Goal: Transaction & Acquisition: Purchase product/service

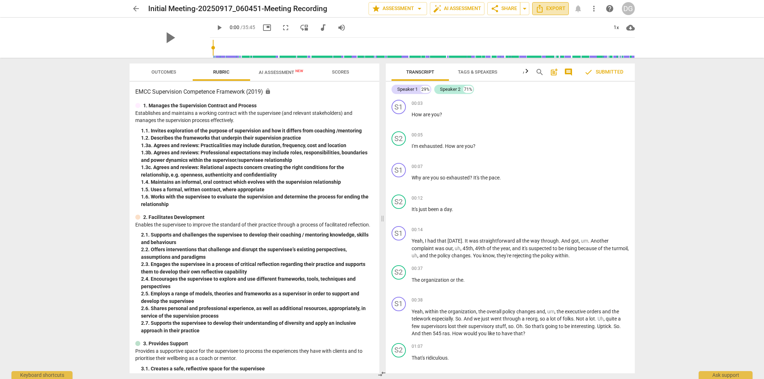
click at [554, 9] on span "Export" at bounding box center [550, 8] width 30 height 9
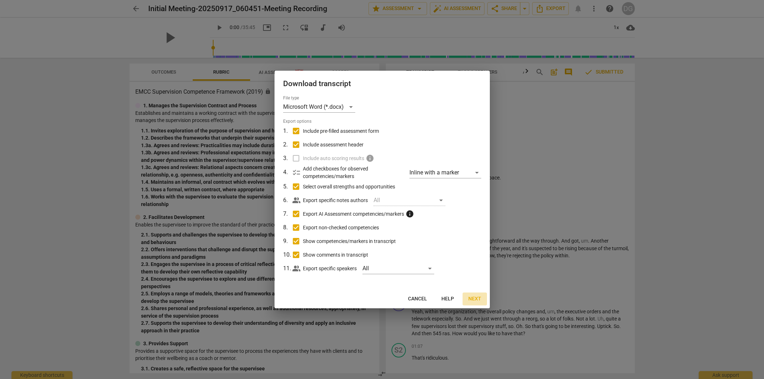
click at [477, 300] on span "Next" at bounding box center [474, 298] width 13 height 7
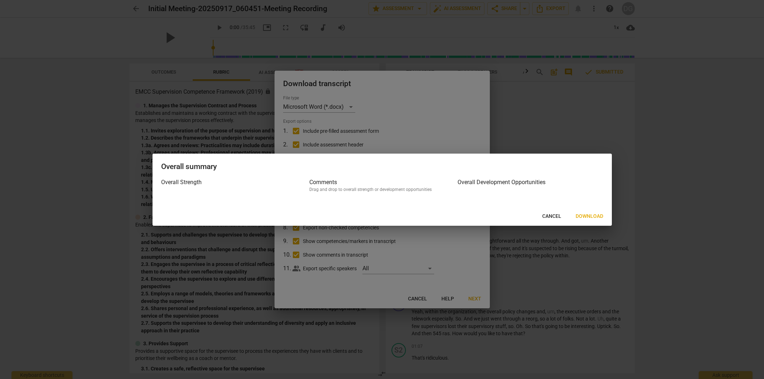
click at [583, 213] on span "Download" at bounding box center [590, 216] width 28 height 7
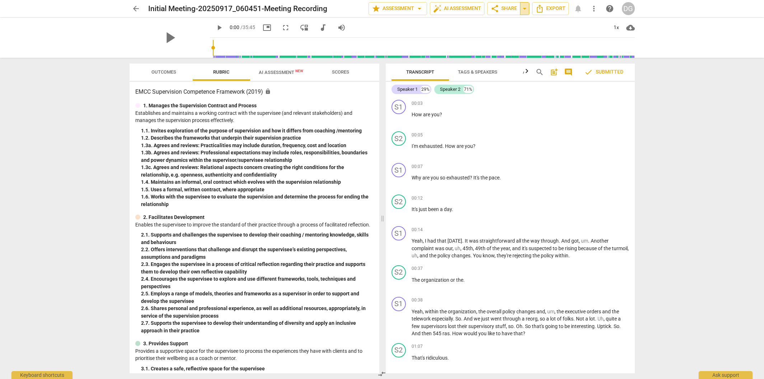
click at [524, 8] on span "arrow_drop_down" at bounding box center [524, 8] width 9 height 9
click at [465, 8] on span "auto_fix_high AI Assessment" at bounding box center [457, 8] width 48 height 9
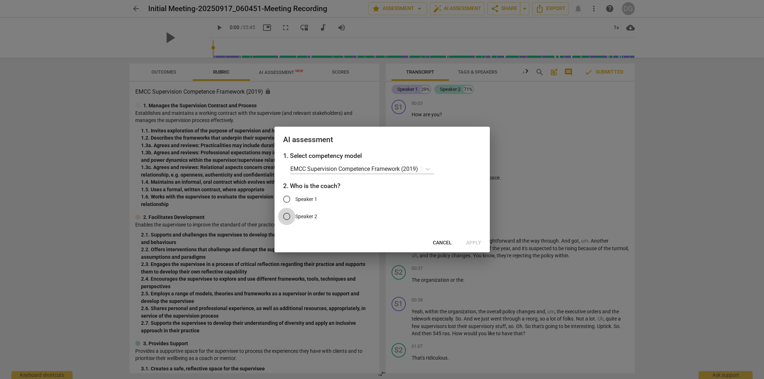
click at [285, 217] on input "Speaker 2" at bounding box center [286, 216] width 17 height 17
radio input "true"
click at [468, 240] on span "Apply" at bounding box center [473, 242] width 15 height 7
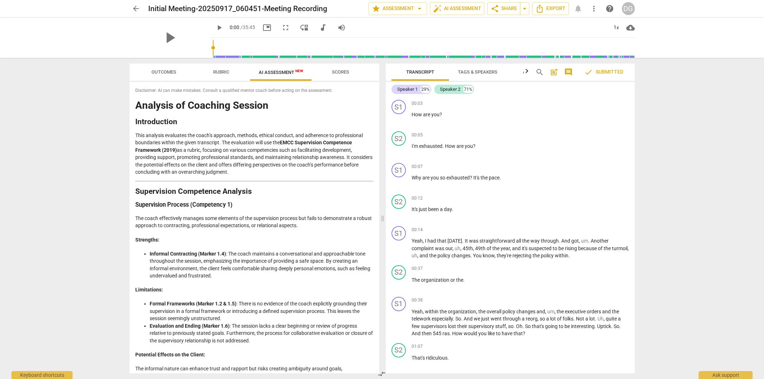
click at [337, 74] on span "Scores" at bounding box center [340, 71] width 17 height 5
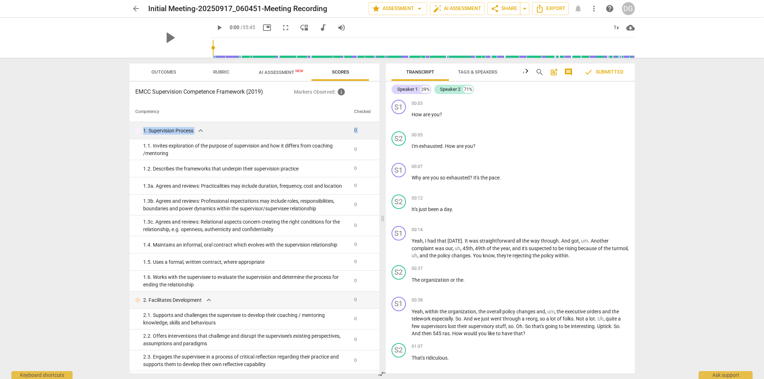
drag, startPoint x: 374, startPoint y: 118, endPoint x: 372, endPoint y: 130, distance: 11.6
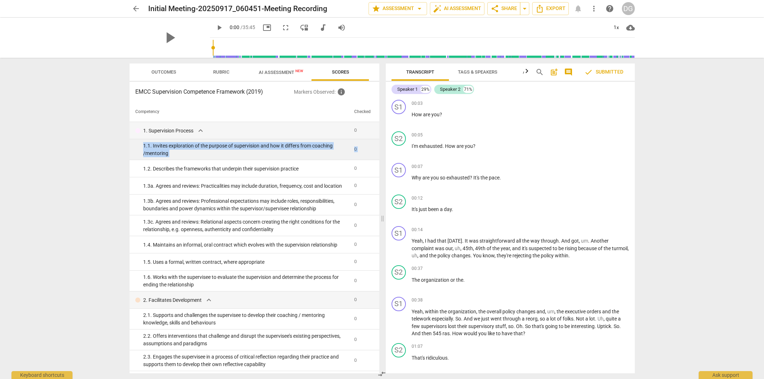
drag, startPoint x: 372, startPoint y: 130, endPoint x: 372, endPoint y: 146, distance: 16.5
click at [226, 74] on span "Rubric" at bounding box center [221, 71] width 16 height 5
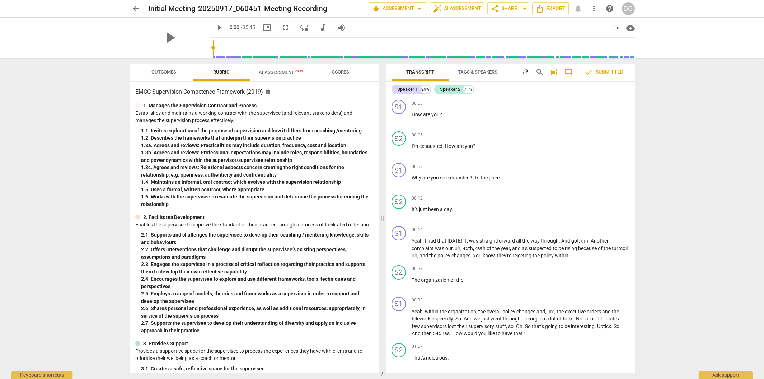
click at [164, 72] on span "Outcomes" at bounding box center [163, 71] width 25 height 5
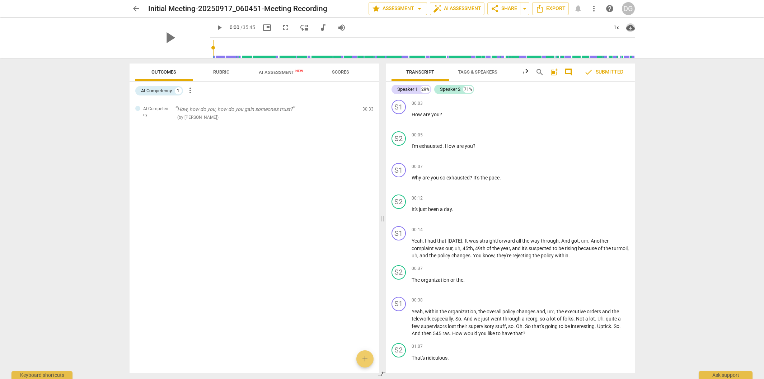
click at [629, 27] on span "cloud_download" at bounding box center [630, 27] width 9 height 9
click at [584, 38] on div at bounding box center [382, 189] width 764 height 379
click at [628, 8] on div "DG" at bounding box center [628, 8] width 13 height 13
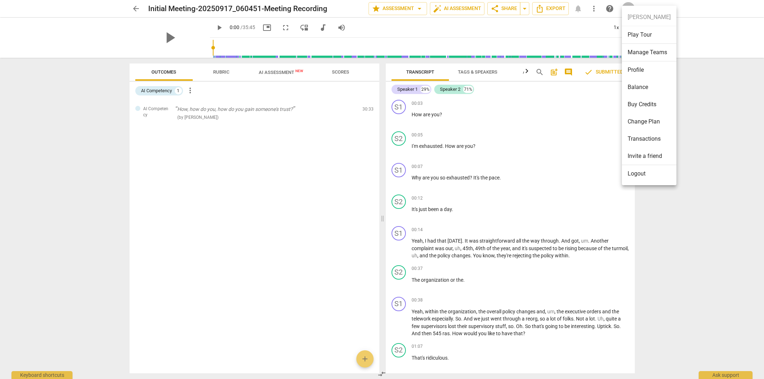
click at [583, 46] on div at bounding box center [382, 189] width 764 height 379
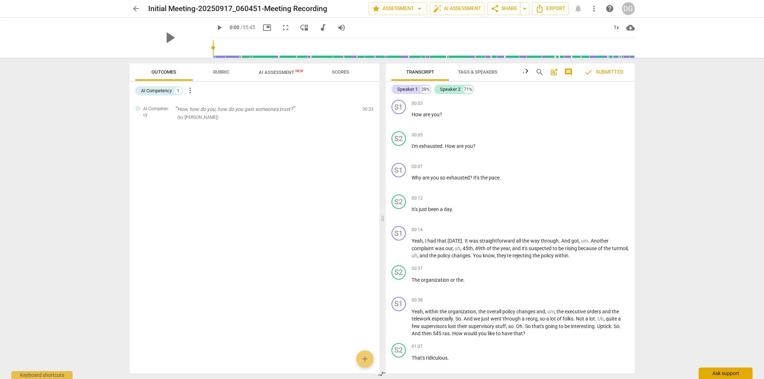
click at [738, 375] on div "Ask support" at bounding box center [726, 372] width 54 height 11
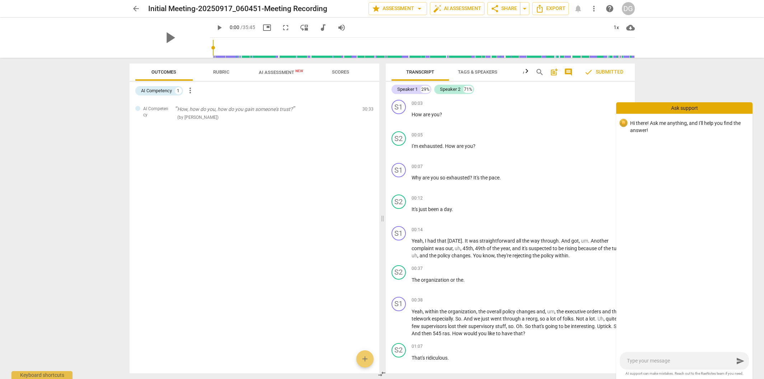
click at [644, 358] on textarea at bounding box center [680, 360] width 107 height 7
type textarea "h"
type textarea "ho"
type textarea "how"
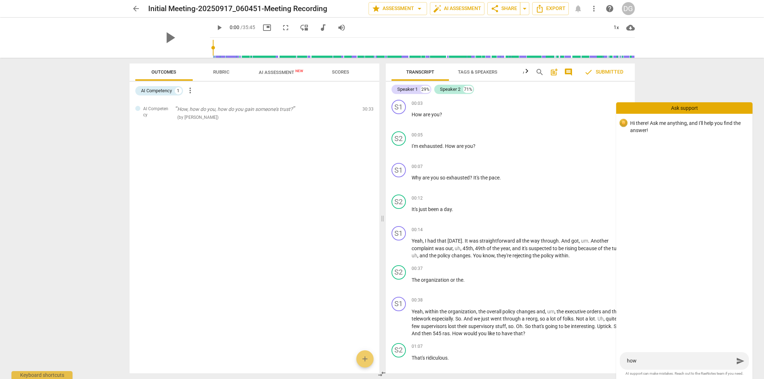
type textarea "how"
type textarea "how d"
type textarea "how do"
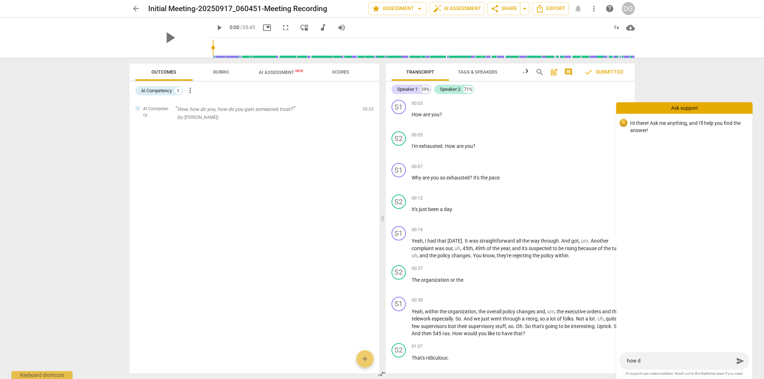
type textarea "how do"
type textarea "how do i"
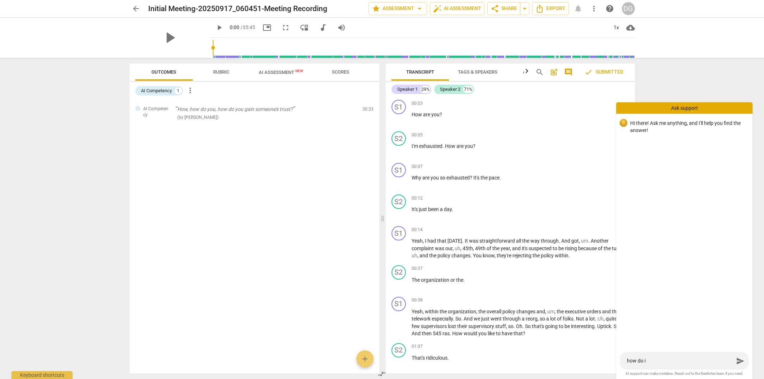
type textarea "how do i"
type textarea "how do i d"
type textarea "how do i do"
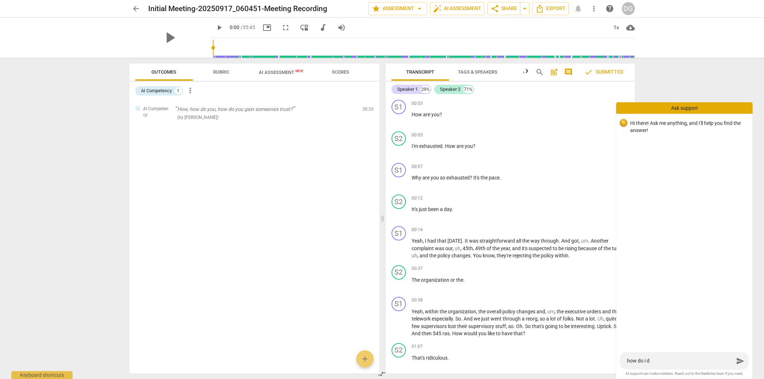
type textarea "how do i do"
type textarea "how do i dow"
type textarea "how do i down"
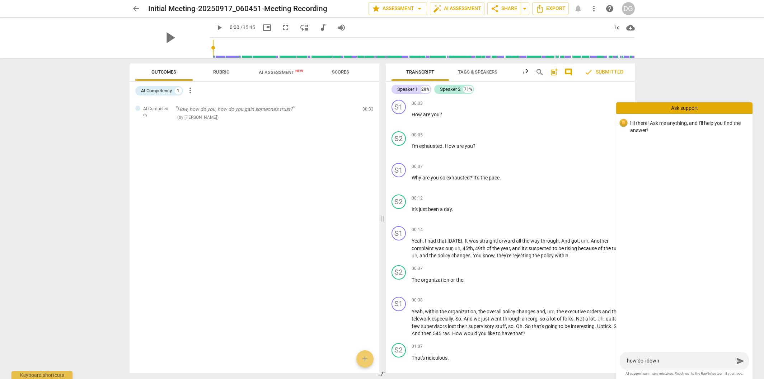
type textarea "how do i downl"
type textarea "how do i downlo"
type textarea "how do i downloa"
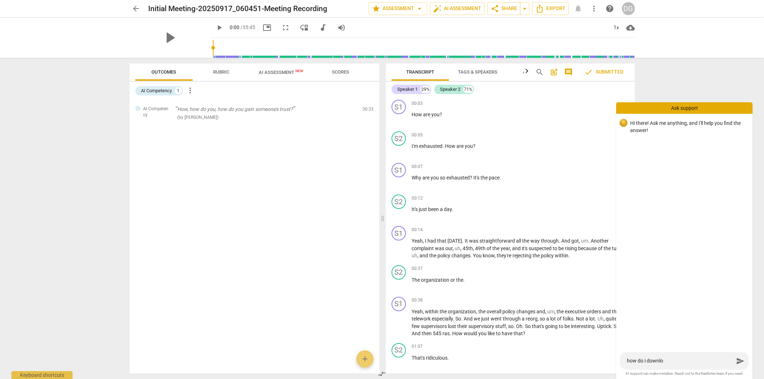
type textarea "how do i downloa"
type textarea "how do i download"
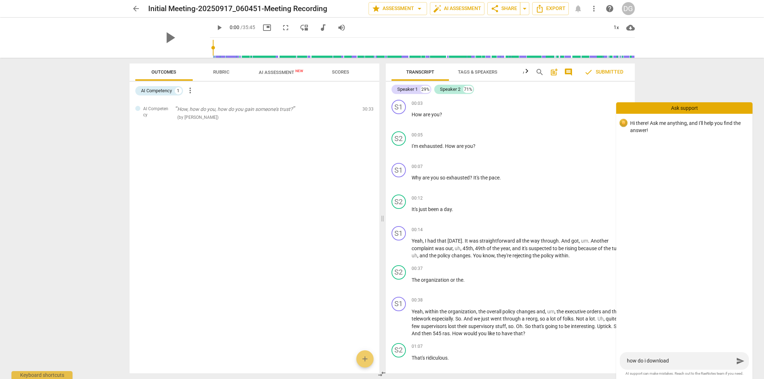
type textarea "how do i download t"
type textarea "how do i download th"
type textarea "how do i download the"
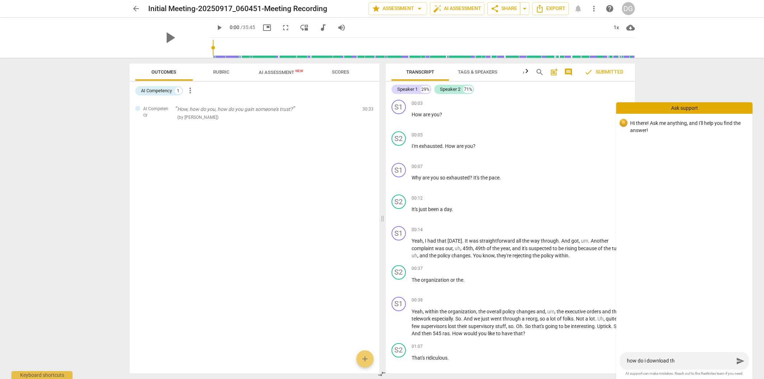
type textarea "how do i download the"
type textarea "how do i download the a"
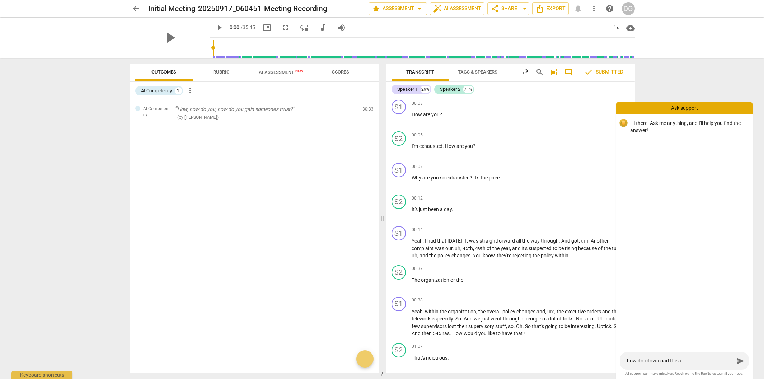
type textarea "how do i download the aI"
type textarea "how do i download the aI a"
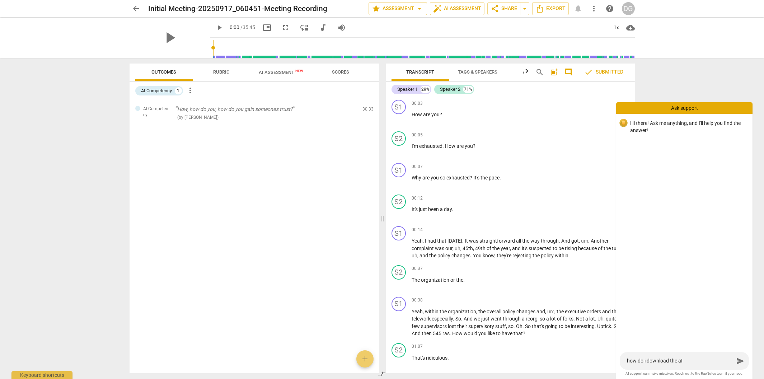
type textarea "how do i download the aI a"
type textarea "how do i download the aI as"
type textarea "how do i download the aI ase"
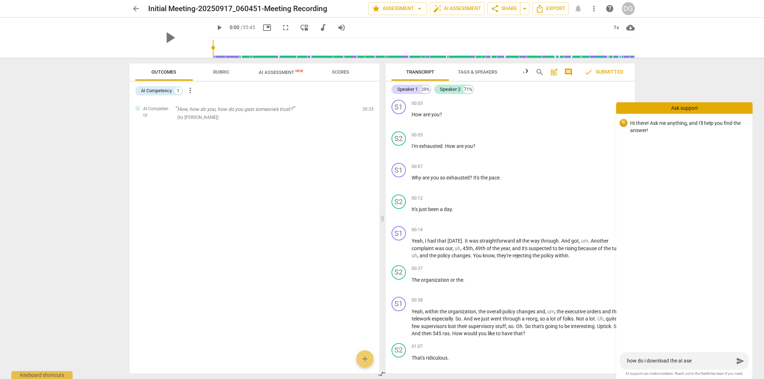
type textarea "how do i download the aI ases"
type textarea "how do i download the aI asess"
type textarea "how do i download the aI asessm"
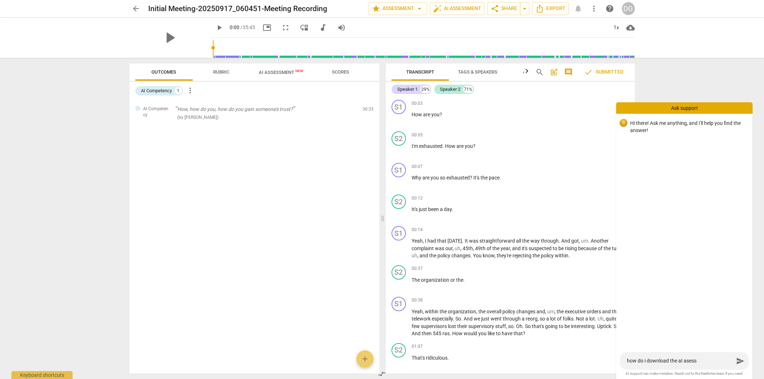
type textarea "how do i download the aI asessm"
type textarea "how do i download the aI asessme"
type textarea "how do i download the aI asessmen"
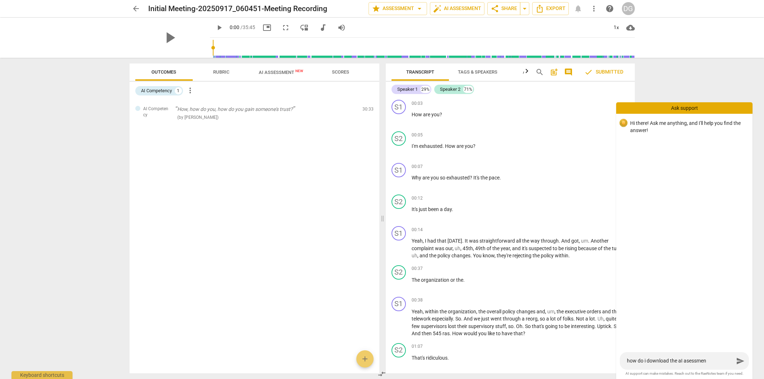
type textarea "how do i download the aI asessment"
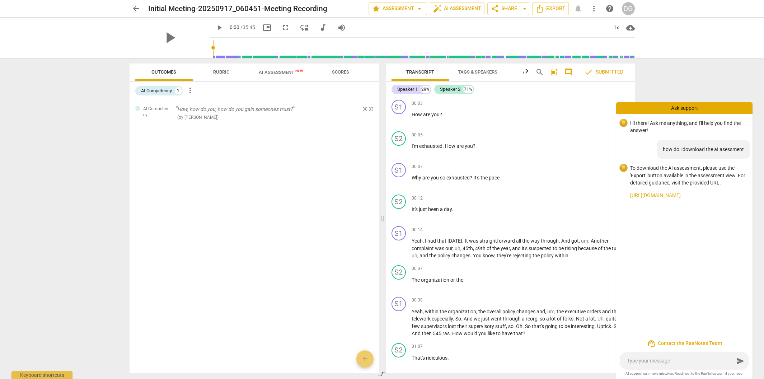
click at [675, 198] on link "https://raenotes.com/help/icf_export.html" at bounding box center [688, 196] width 117 height 8
click at [562, 10] on span "Export" at bounding box center [550, 8] width 30 height 9
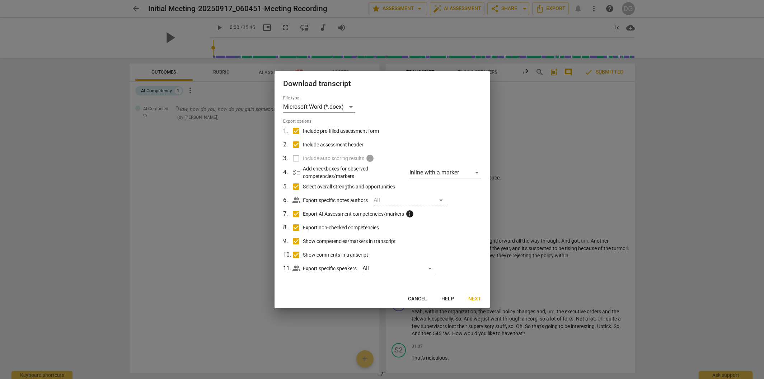
click at [297, 159] on label "Include auto scoring results info" at bounding box center [381, 158] width 188 height 14
click at [473, 296] on span "Next" at bounding box center [474, 298] width 13 height 7
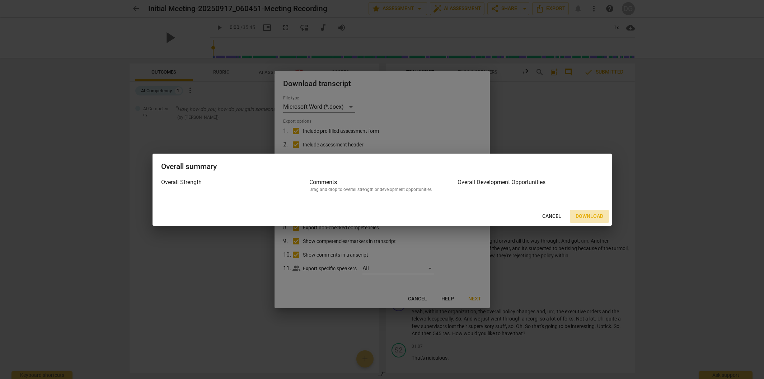
click at [591, 215] on span "Download" at bounding box center [590, 216] width 28 height 7
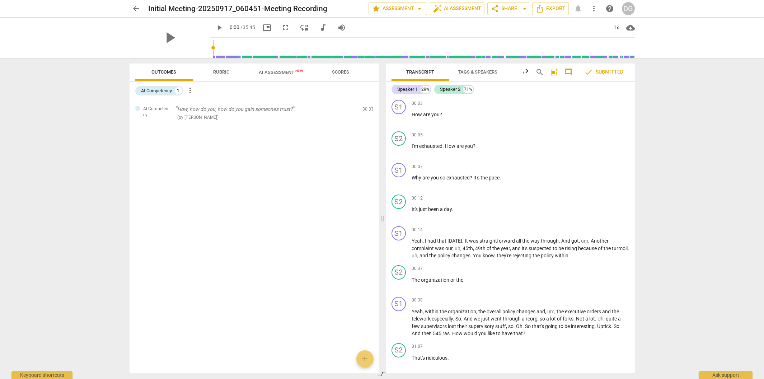
click at [652, 1] on div "arrow_back Initial Meeting-20250917_060451-Meeting Recording edit star Assessme…" at bounding box center [382, 8] width 752 height 17
click at [483, 74] on span "Tags & Speakers" at bounding box center [477, 71] width 39 height 5
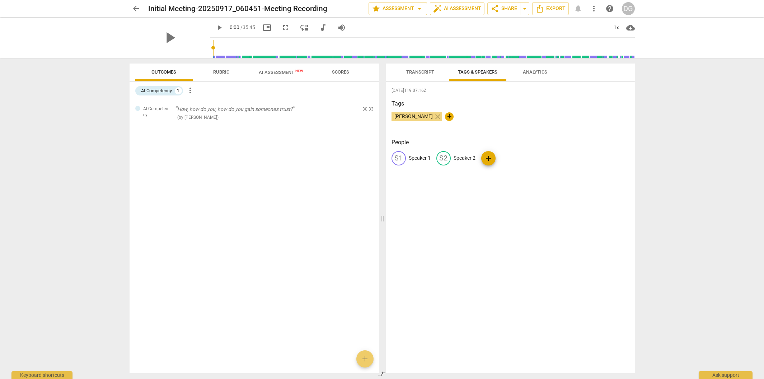
click at [527, 74] on span "Analytics" at bounding box center [535, 71] width 24 height 5
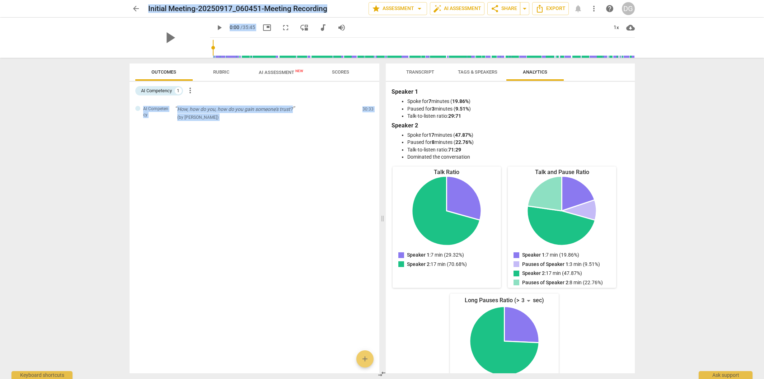
scroll to position [33, 0]
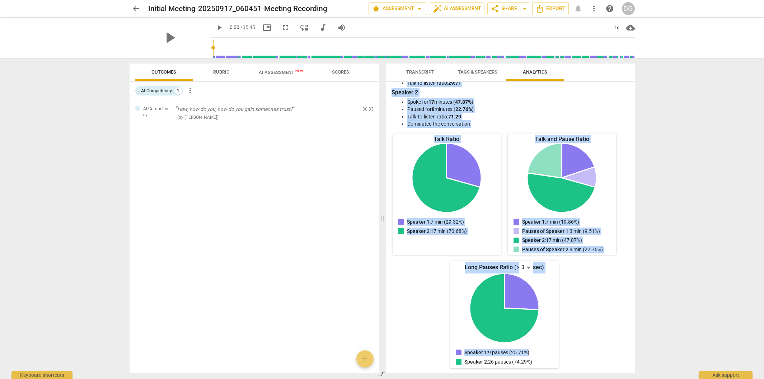
drag, startPoint x: 394, startPoint y: 82, endPoint x: 547, endPoint y: 355, distance: 312.1
click at [547, 355] on div "Speaker 1 Spoke for 7 minutes ( 19.86% ) Paused for 3 minutes ( 9.51% ) Talk-to…" at bounding box center [510, 227] width 249 height 291
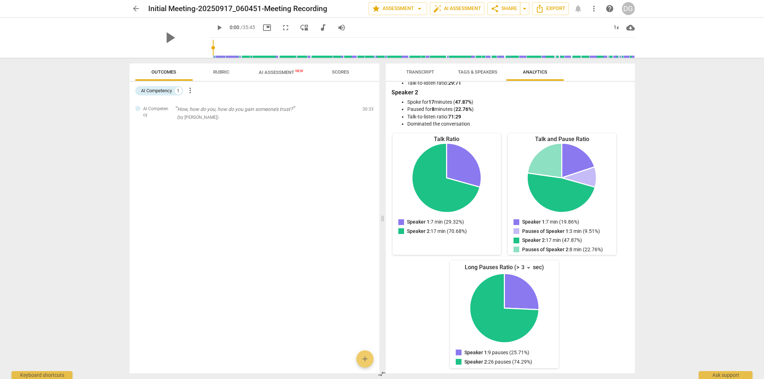
click at [543, 357] on div "Speaker 1 : 9 pauses (25.71%) Speaker 2 : 26 pauses (74.29%)" at bounding box center [504, 358] width 97 height 18
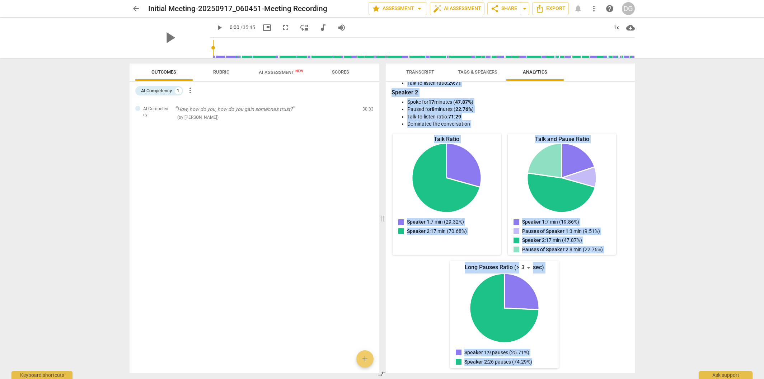
scroll to position [0, 0]
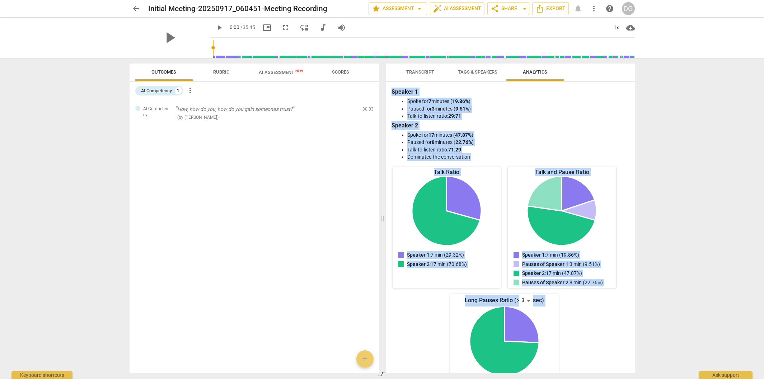
drag, startPoint x: 539, startPoint y: 362, endPoint x: 421, endPoint y: 74, distance: 312.0
click at [421, 74] on div "Transcript Tags & Speakers Analytics Speaker 1 29% Speaker 2 71% S1 play_arrow …" at bounding box center [510, 219] width 249 height 310
copy div "Speaker 1 29% Speaker 2 71% S1 play_arrow pause 00:03 + Add competency keyboard…"
click at [476, 71] on span "Tags & Speakers" at bounding box center [477, 71] width 39 height 5
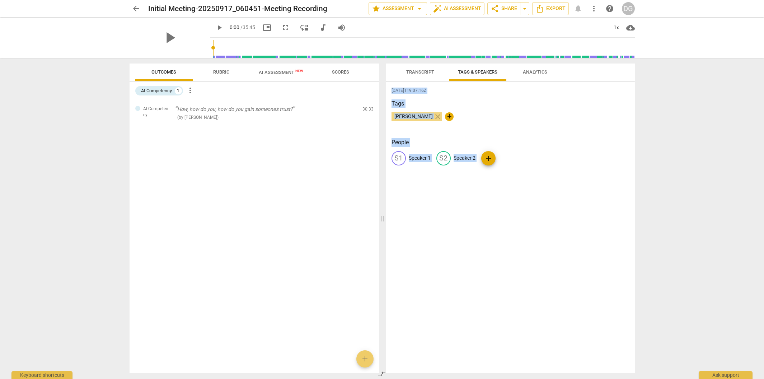
click at [426, 70] on span "Transcript" at bounding box center [420, 71] width 28 height 5
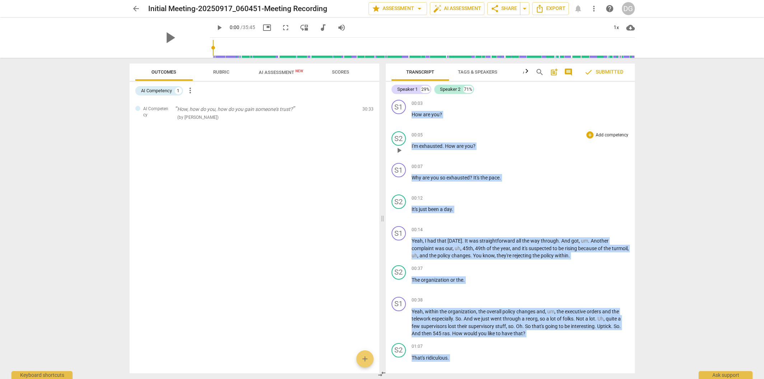
click at [611, 135] on p "Add competency" at bounding box center [612, 135] width 34 height 6
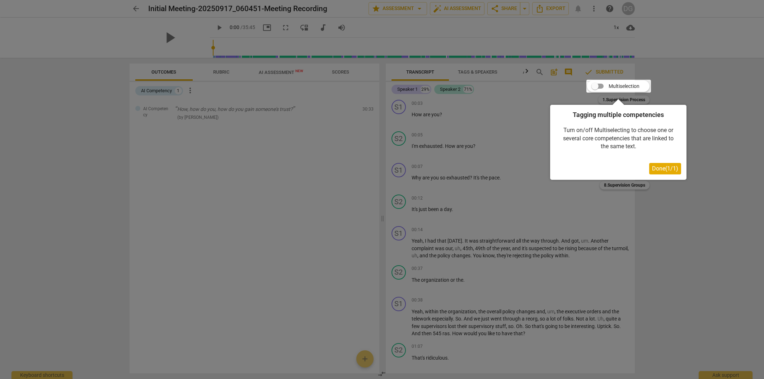
click at [574, 172] on div "Done ( 1 / 1 )" at bounding box center [618, 168] width 126 height 11
click at [575, 98] on div at bounding box center [382, 189] width 764 height 379
click at [667, 168] on span "Done ( 1 / 1 )" at bounding box center [665, 168] width 26 height 7
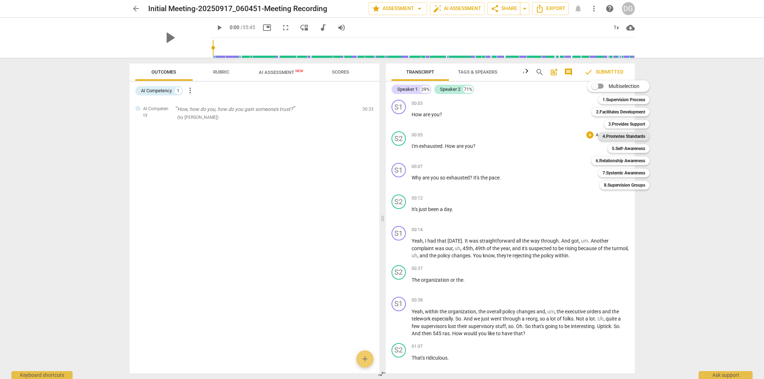
click at [622, 135] on b "4.Promotes Standards" at bounding box center [623, 136] width 43 height 9
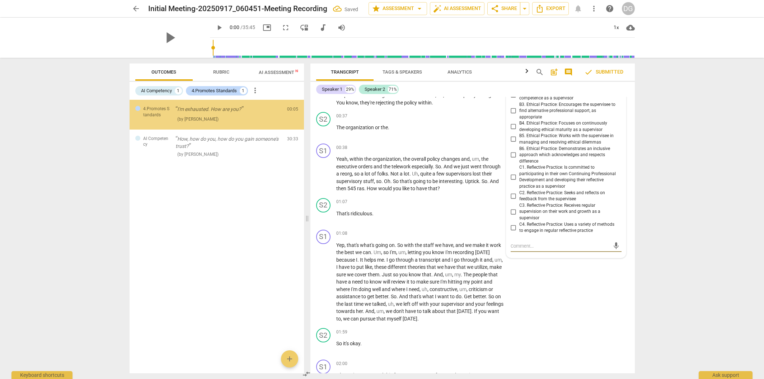
scroll to position [50, 0]
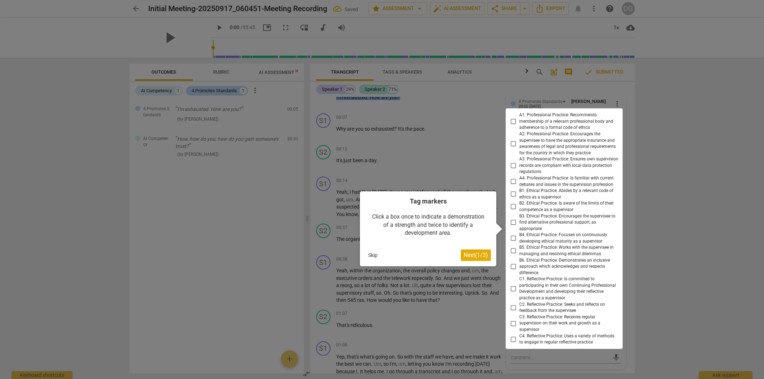
click at [462, 125] on div at bounding box center [382, 189] width 764 height 379
click at [614, 81] on div at bounding box center [382, 189] width 764 height 379
click at [628, 97] on div at bounding box center [382, 189] width 764 height 379
click at [370, 257] on button "Skip" at bounding box center [372, 255] width 15 height 11
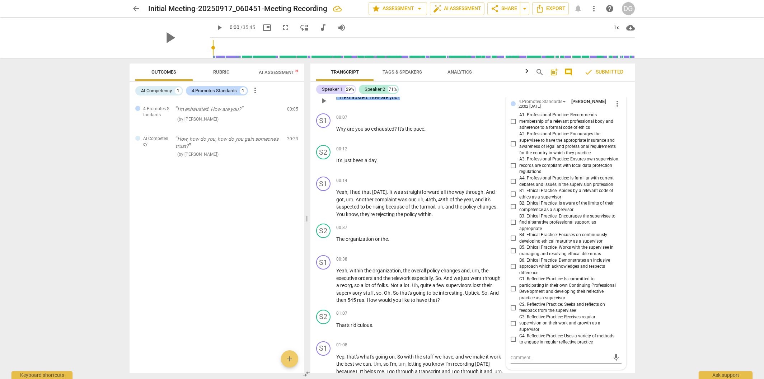
click at [441, 103] on div "00:05 + Add competency 4.Promotes Standards keyboard_arrow_right I'm exhausted …" at bounding box center [422, 95] width 172 height 26
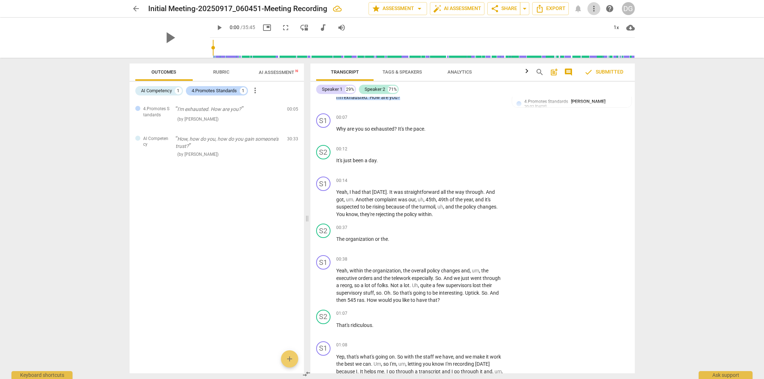
click at [591, 9] on span "more_vert" at bounding box center [594, 8] width 9 height 9
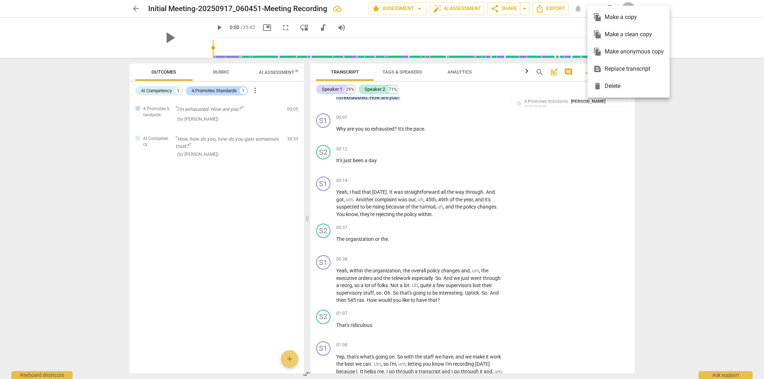
drag, startPoint x: 141, startPoint y: 8, endPoint x: 137, endPoint y: 9, distance: 4.7
click at [139, 9] on div at bounding box center [382, 189] width 764 height 379
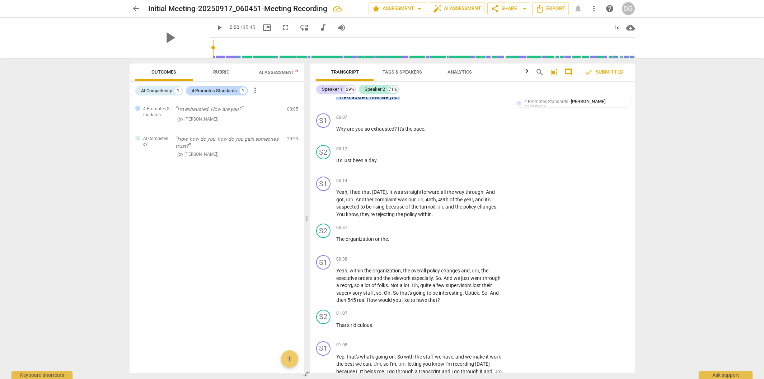
click at [135, 8] on span "arrow_back" at bounding box center [136, 8] width 9 height 9
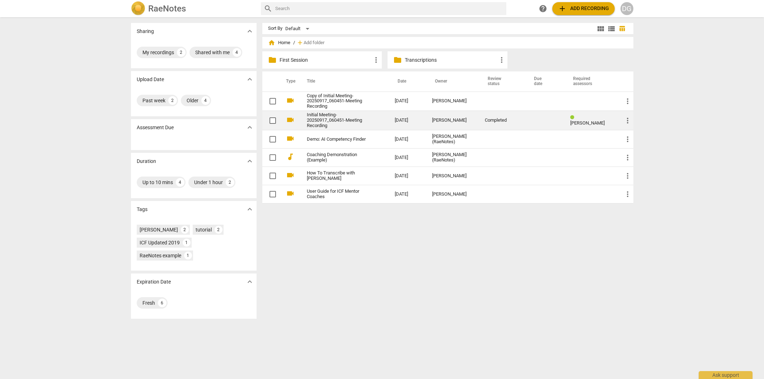
click at [625, 119] on span "more_vert" at bounding box center [627, 120] width 9 height 9
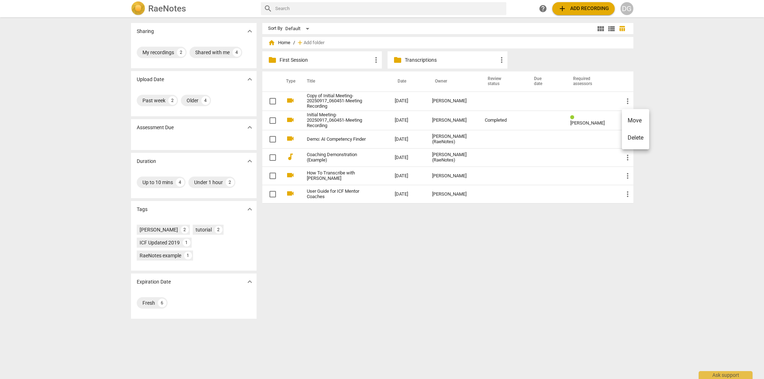
click at [267, 119] on div at bounding box center [382, 189] width 764 height 379
click at [271, 120] on input "checkbox" at bounding box center [272, 120] width 15 height 9
checkbox input "false"
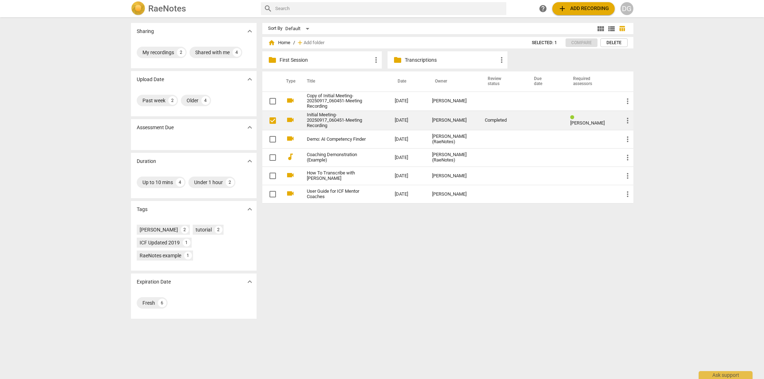
click at [602, 120] on span "[PERSON_NAME]" at bounding box center [587, 122] width 34 height 5
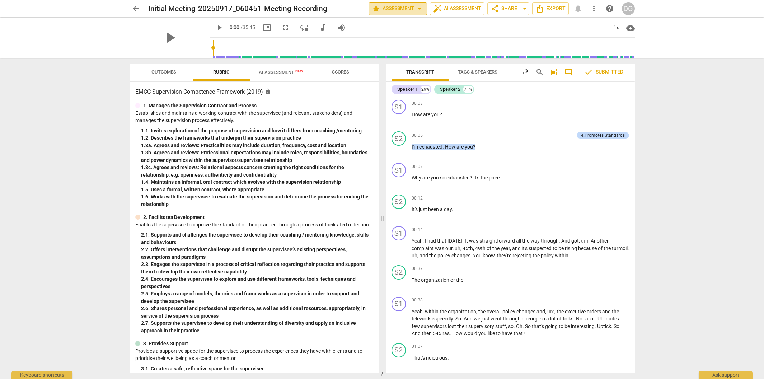
click at [416, 10] on span "arrow_drop_down" at bounding box center [419, 8] width 9 height 9
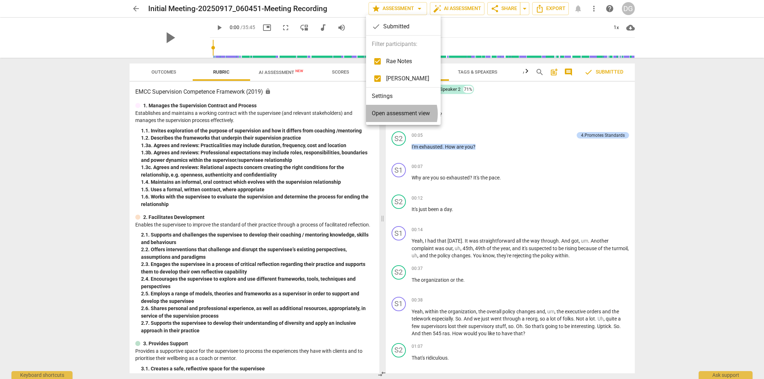
click at [397, 114] on span "Open assessment view" at bounding box center [401, 113] width 58 height 9
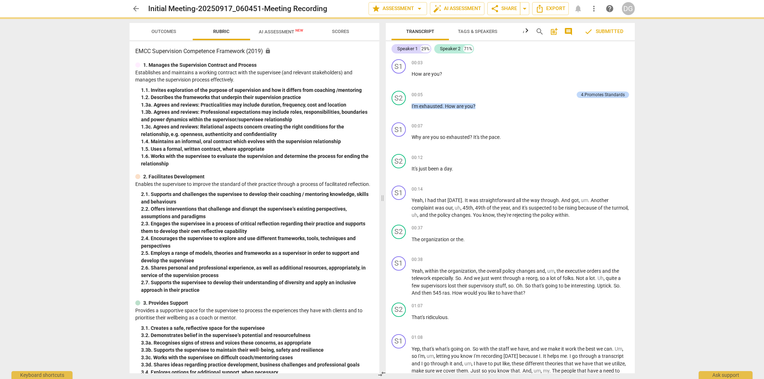
click at [136, 9] on span "arrow_back" at bounding box center [136, 8] width 9 height 9
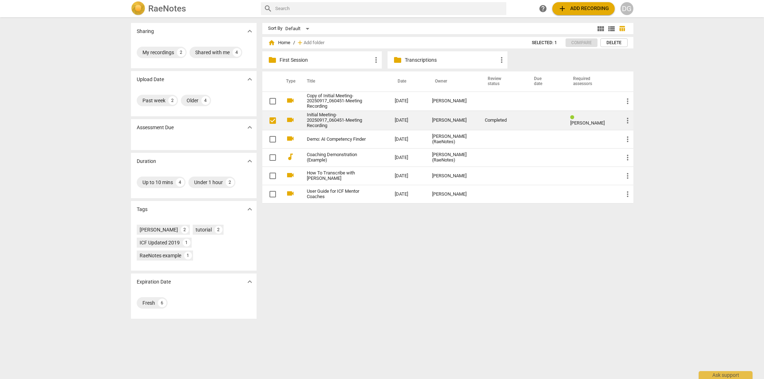
click at [625, 121] on span "more_vert" at bounding box center [627, 120] width 9 height 9
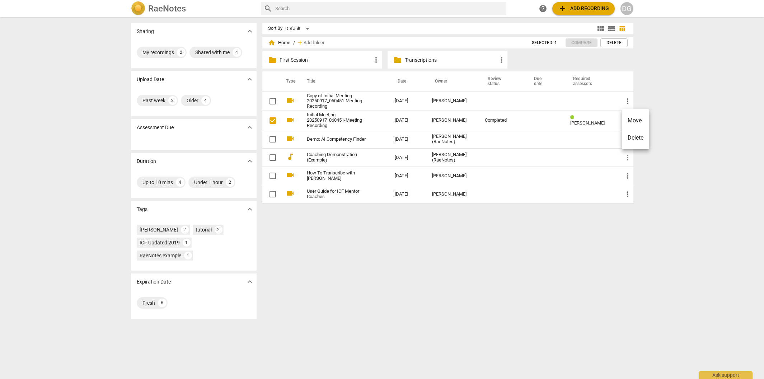
click at [170, 228] on div at bounding box center [382, 189] width 764 height 379
drag, startPoint x: 173, startPoint y: 228, endPoint x: 174, endPoint y: 234, distance: 6.7
click at [173, 228] on div "Donald Gomes 2" at bounding box center [163, 230] width 53 height 10
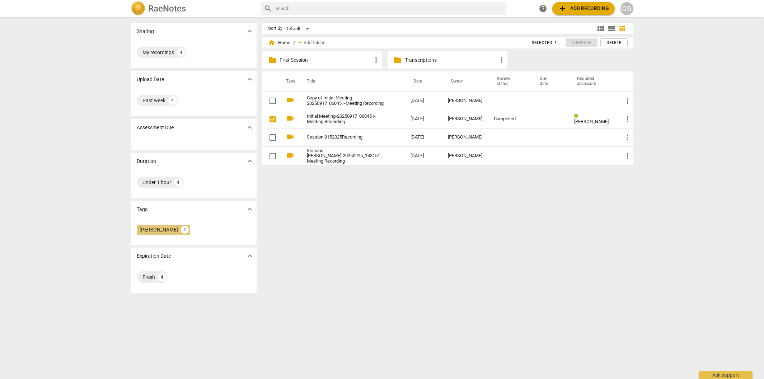
click at [171, 230] on div "Donald Gomes 4" at bounding box center [163, 230] width 53 height 10
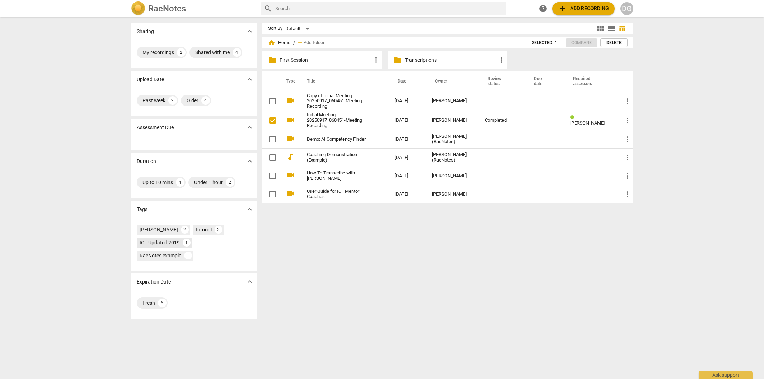
click at [168, 241] on div "ICF Updated 2019" at bounding box center [160, 242] width 40 height 7
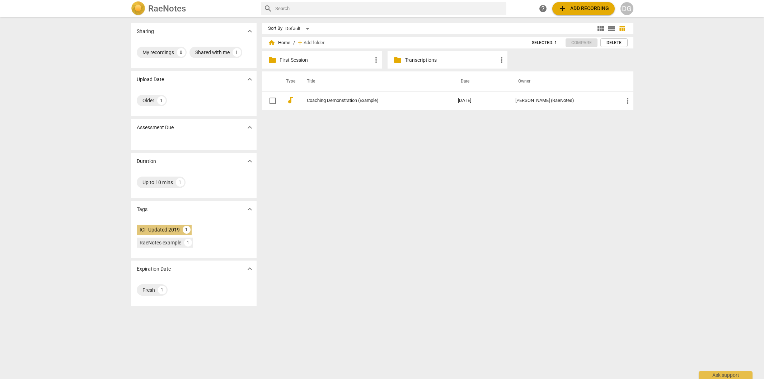
click at [173, 230] on div "ICF Updated 2019" at bounding box center [160, 229] width 40 height 7
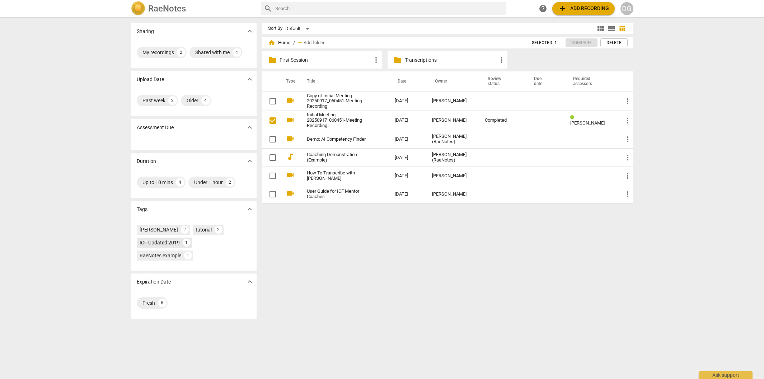
click at [161, 242] on div "ICF Updated 2019" at bounding box center [160, 242] width 40 height 7
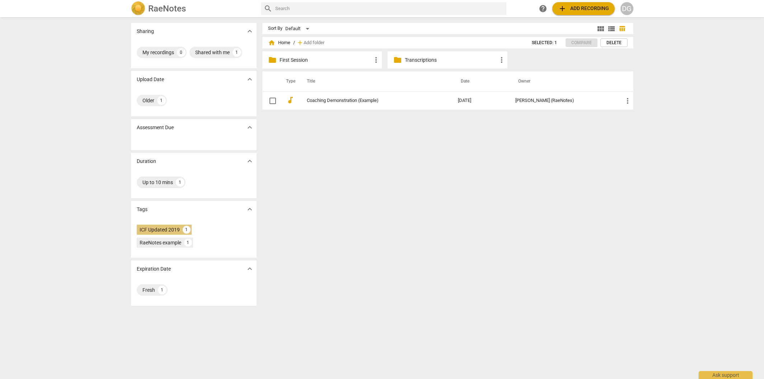
click at [173, 230] on div "ICF Updated 2019" at bounding box center [160, 229] width 40 height 7
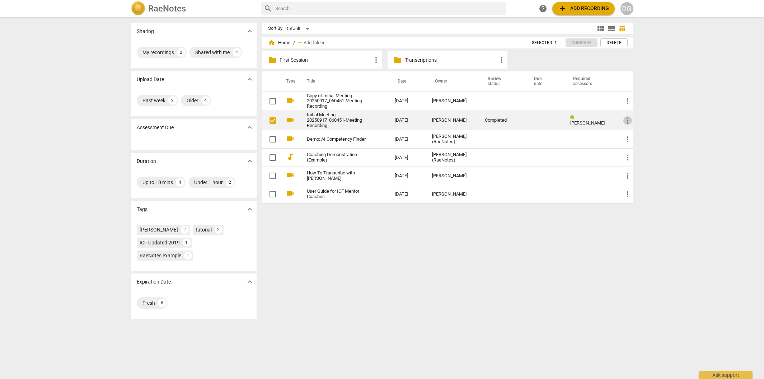
click at [630, 122] on span "more_vert" at bounding box center [627, 120] width 9 height 9
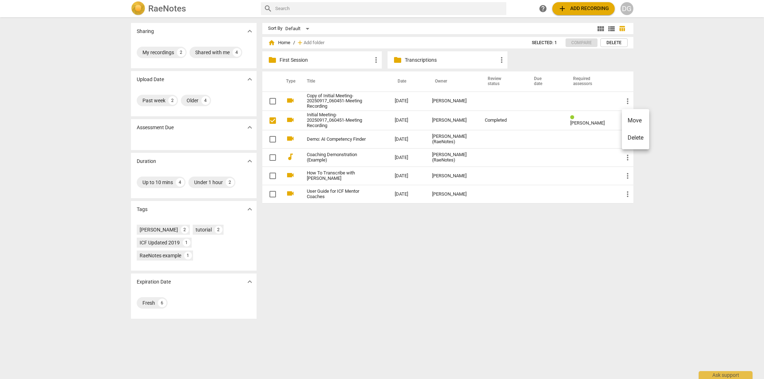
click at [174, 243] on div at bounding box center [382, 189] width 764 height 379
click at [168, 243] on div "ICF Updated 2019" at bounding box center [160, 242] width 40 height 7
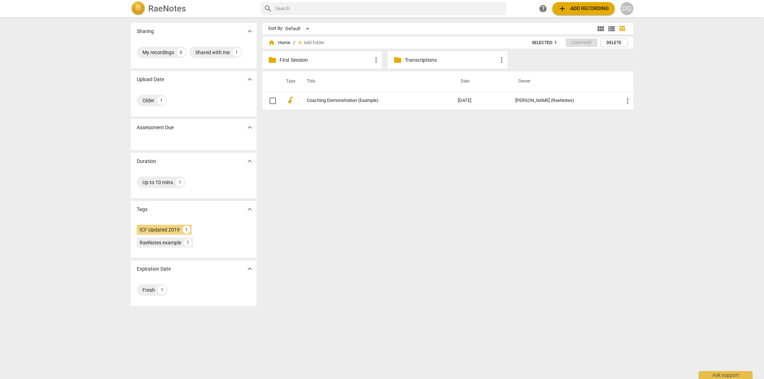
click at [291, 59] on p "First Session" at bounding box center [326, 60] width 93 height 8
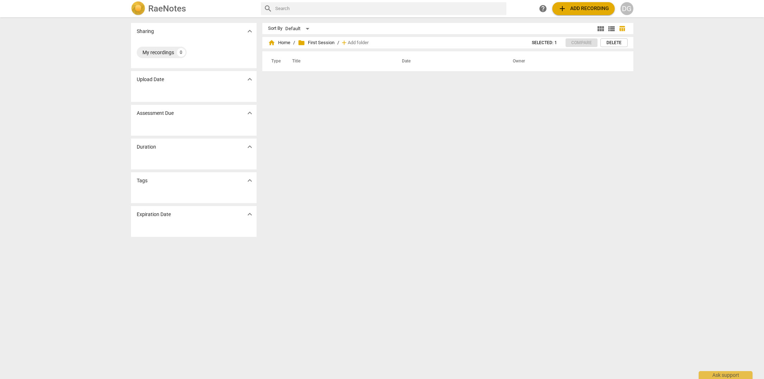
click at [292, 59] on th "Title" at bounding box center [338, 61] width 110 height 20
click at [144, 183] on p "Tags" at bounding box center [142, 181] width 11 height 8
click at [145, 180] on p "Tags" at bounding box center [142, 181] width 11 height 8
click at [246, 182] on span "expand_more" at bounding box center [249, 180] width 9 height 9
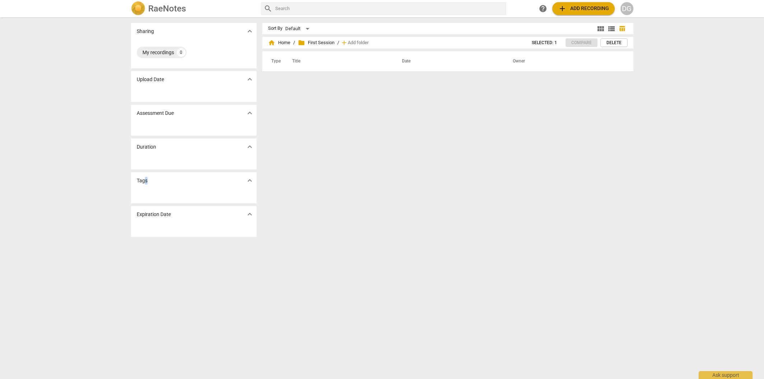
click at [247, 146] on span "expand_more" at bounding box center [249, 146] width 9 height 9
click at [246, 146] on span "expand_more" at bounding box center [249, 146] width 9 height 9
click at [143, 6] on img at bounding box center [138, 8] width 14 height 14
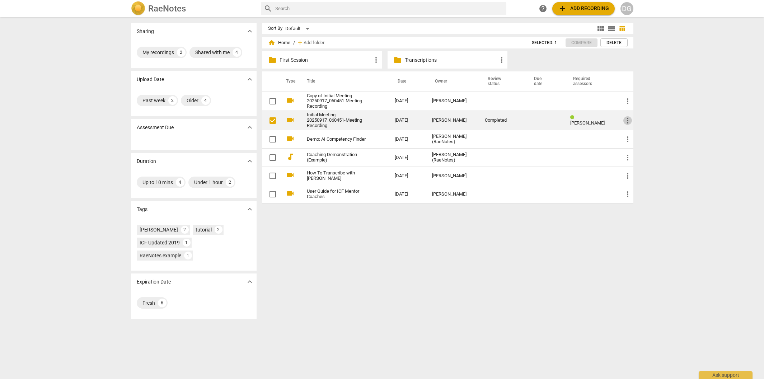
click at [625, 119] on span "more_vert" at bounding box center [627, 120] width 9 height 9
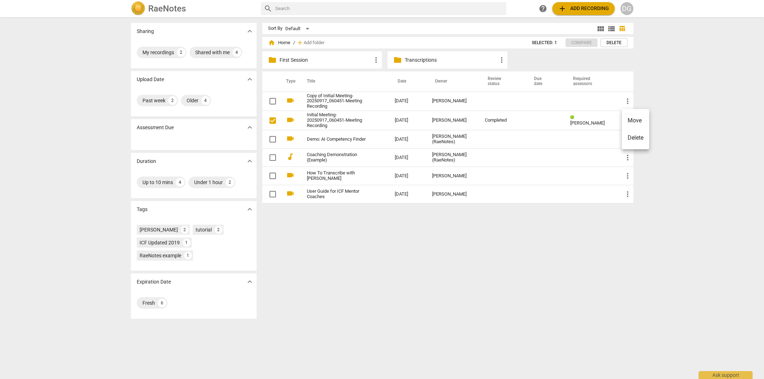
click at [332, 120] on div at bounding box center [382, 189] width 764 height 379
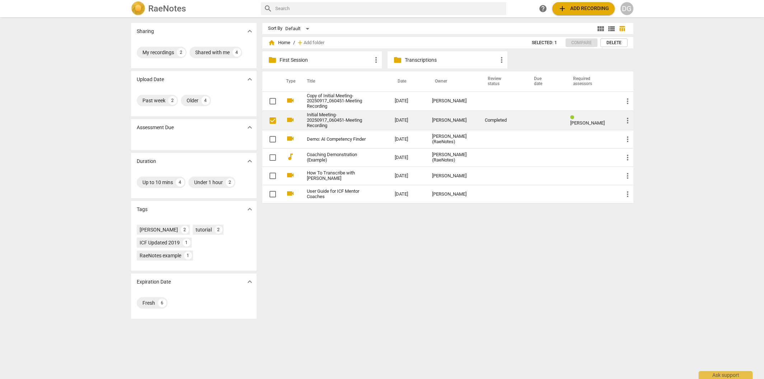
click at [333, 120] on link "Initial Meeting-20250917_060451-Meeting Recording" at bounding box center [338, 120] width 62 height 16
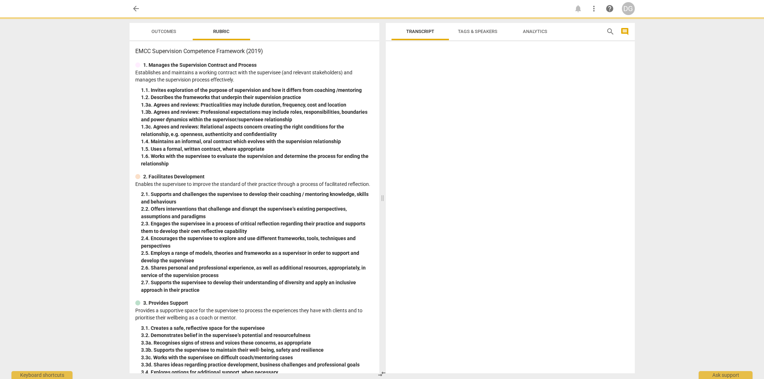
click at [333, 120] on div "1. 3b. Agrees and reviews: Professional expectations may include roles, respons…" at bounding box center [257, 115] width 233 height 15
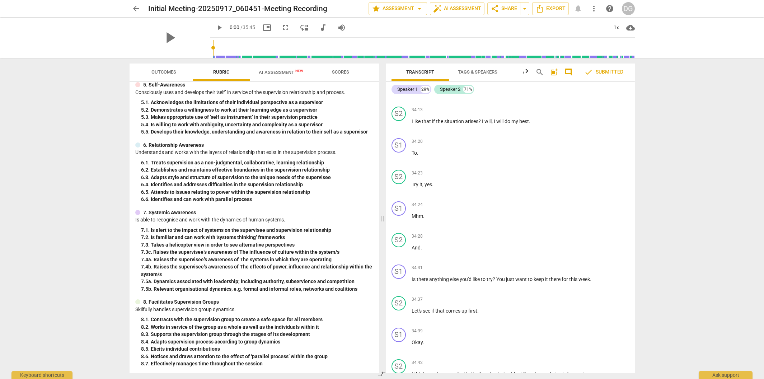
scroll to position [4399, 0]
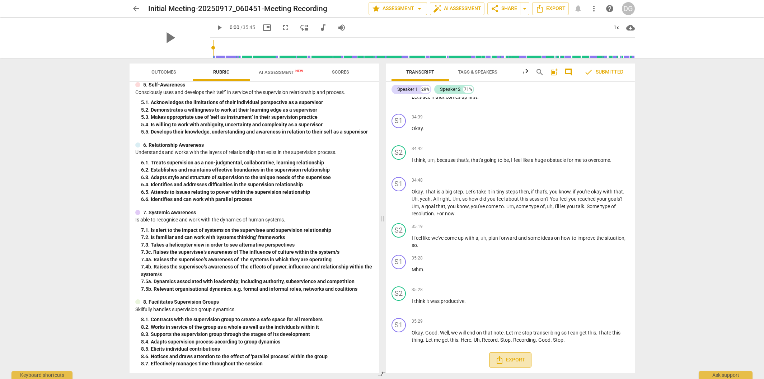
click at [517, 363] on span "Export" at bounding box center [510, 360] width 30 height 9
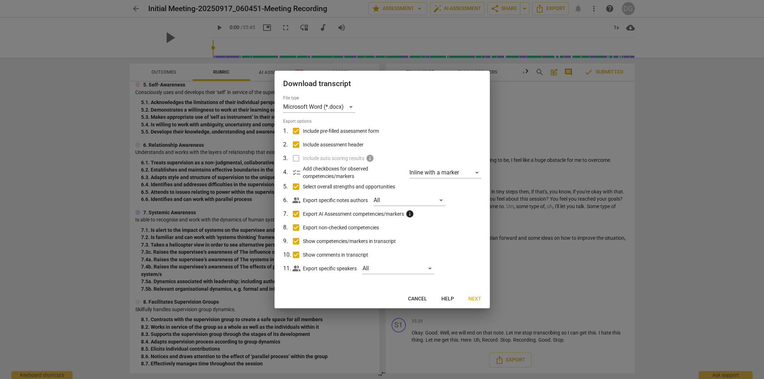
click at [305, 201] on p "Export specific notes authors" at bounding box center [335, 201] width 65 height 8
click at [441, 202] on div "All" at bounding box center [410, 199] width 72 height 11
click at [390, 200] on input "checkbox" at bounding box center [384, 200] width 17 height 17
checkbox input "true"
drag, startPoint x: 471, startPoint y: 254, endPoint x: 471, endPoint y: 257, distance: 3.6
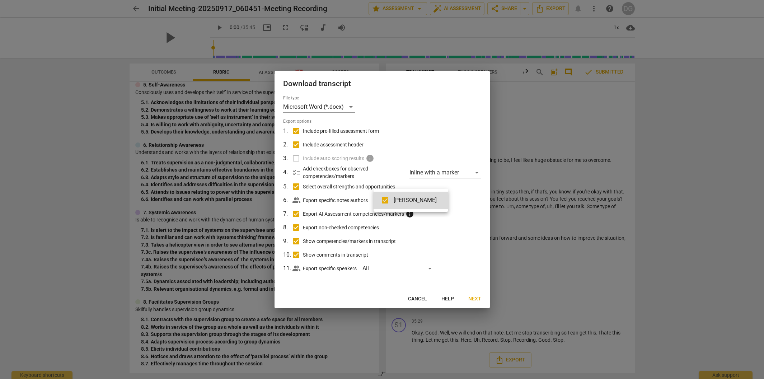
click at [471, 257] on div at bounding box center [382, 189] width 764 height 379
click at [480, 297] on span "Next" at bounding box center [474, 298] width 13 height 7
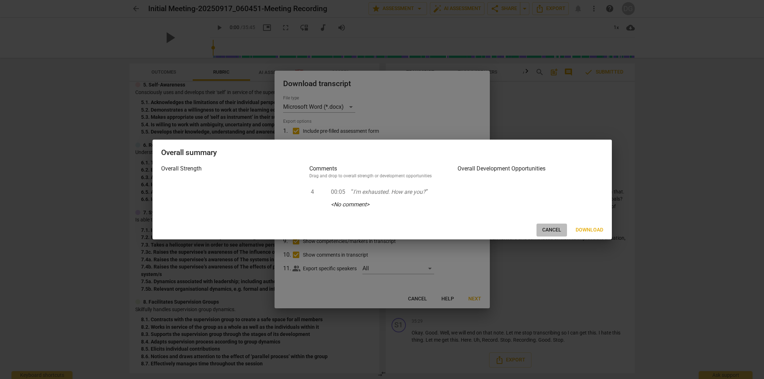
click at [547, 231] on span "Cancel" at bounding box center [551, 229] width 19 height 7
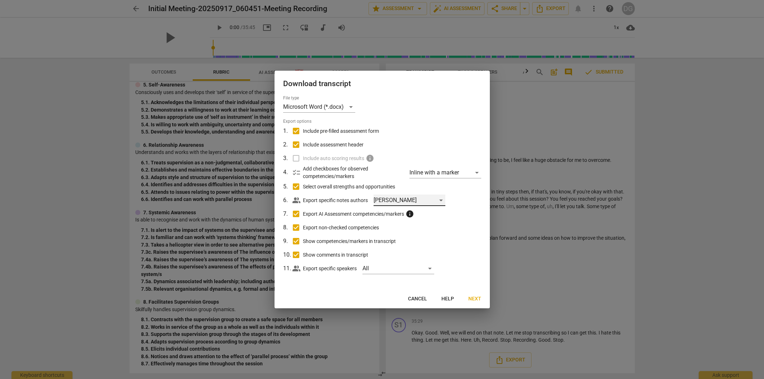
click at [441, 197] on div "[PERSON_NAME]" at bounding box center [410, 199] width 72 height 11
drag, startPoint x: 386, startPoint y: 197, endPoint x: 388, endPoint y: 194, distance: 4.1
click at [387, 197] on input "checkbox" at bounding box center [384, 200] width 17 height 17
checkbox input "false"
click at [438, 231] on div at bounding box center [382, 189] width 764 height 379
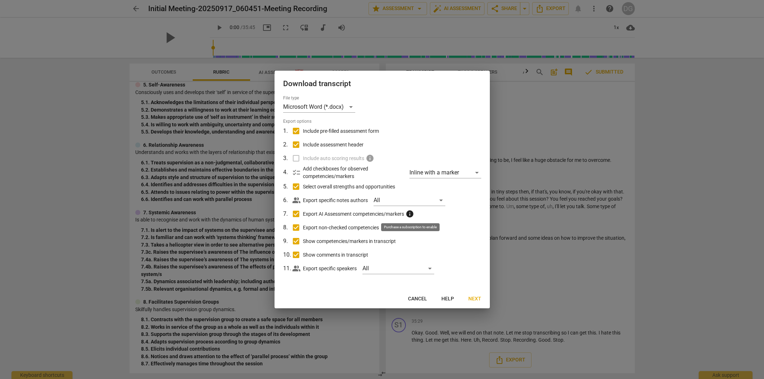
click at [409, 217] on span "info" at bounding box center [409, 214] width 9 height 9
click at [303, 217] on input "Export AI Assessment competencies/markers info" at bounding box center [296, 214] width 14 height 14
click at [411, 214] on span "info" at bounding box center [409, 214] width 9 height 9
click at [303, 214] on input "Export AI Assessment competencies/markers info" at bounding box center [296, 214] width 14 height 14
click at [296, 214] on input "Export AI Assessment competencies/markers info" at bounding box center [296, 214] width 14 height 14
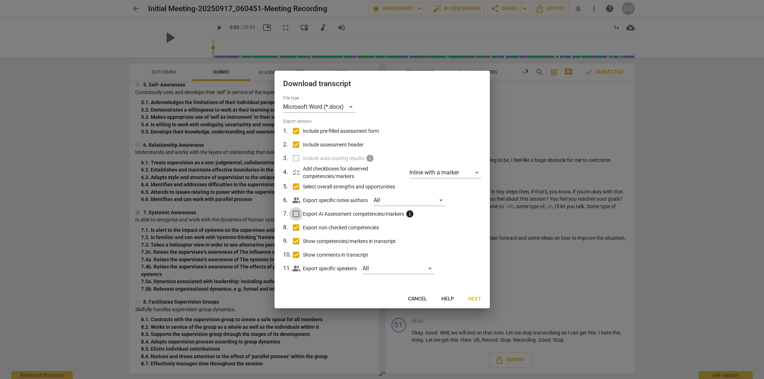
click at [296, 214] on input "Export AI Assessment competencies/markers info" at bounding box center [296, 214] width 14 height 14
checkbox input "true"
click at [464, 11] on div at bounding box center [382, 189] width 764 height 379
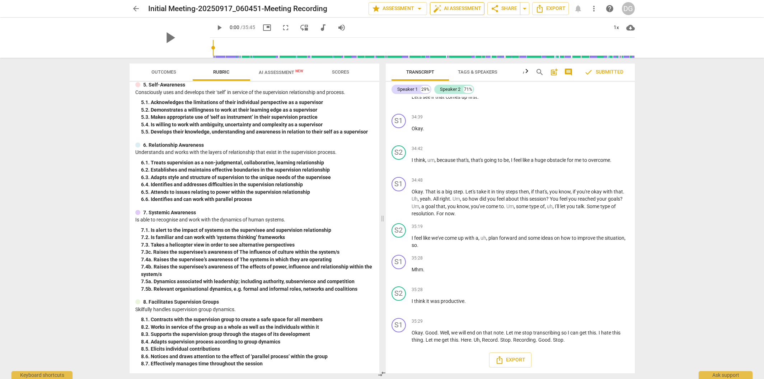
click at [464, 6] on span "auto_fix_high AI Assessment" at bounding box center [457, 8] width 48 height 9
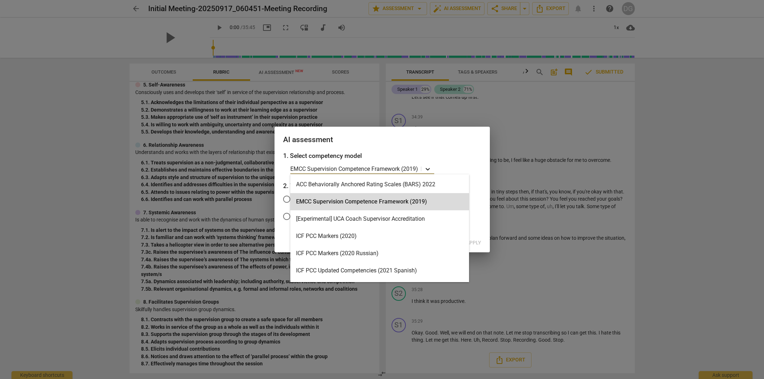
click at [429, 169] on icon at bounding box center [428, 169] width 4 height 3
click at [388, 236] on div "ICF PCC Markers (2020)" at bounding box center [379, 235] width 179 height 17
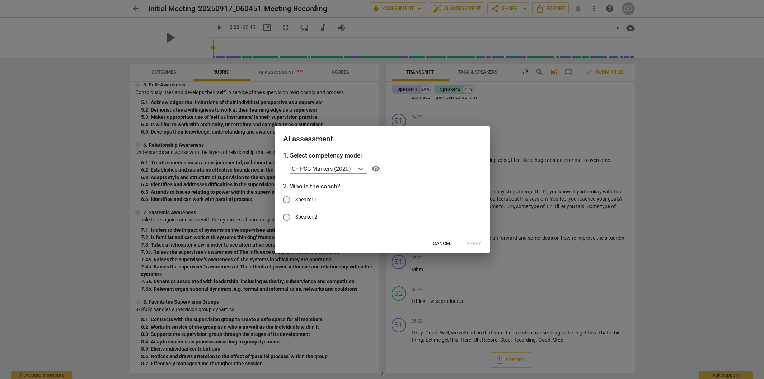
click at [287, 216] on input "Speaker 2" at bounding box center [286, 216] width 17 height 17
radio input "true"
click at [478, 242] on span "Apply" at bounding box center [473, 243] width 15 height 7
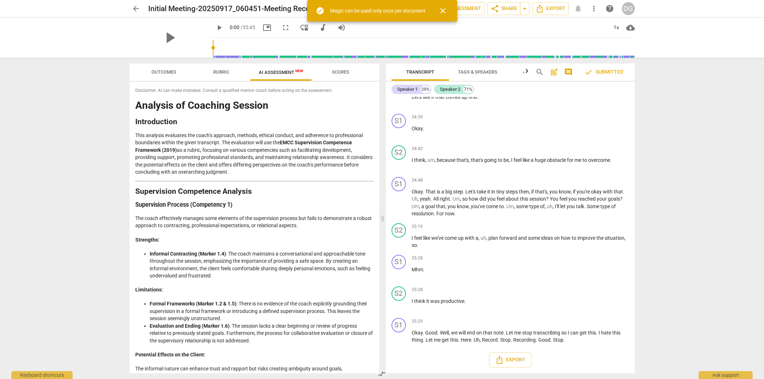
scroll to position [4400, 0]
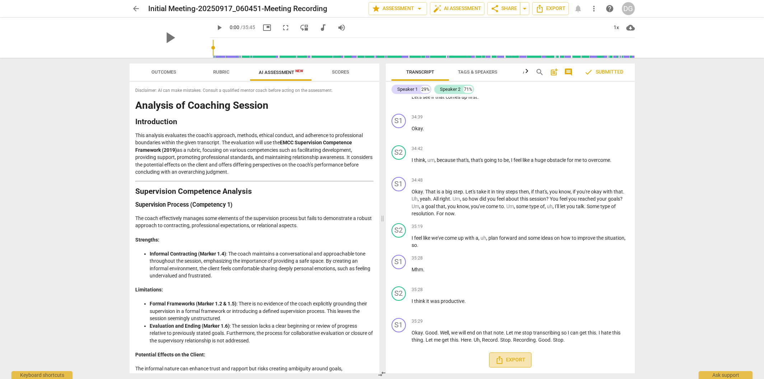
click at [510, 356] on span "Export" at bounding box center [510, 360] width 30 height 9
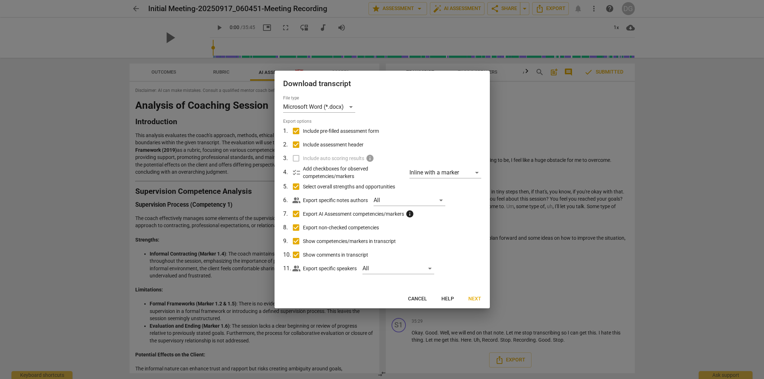
click at [478, 296] on span "Next" at bounding box center [474, 298] width 13 height 7
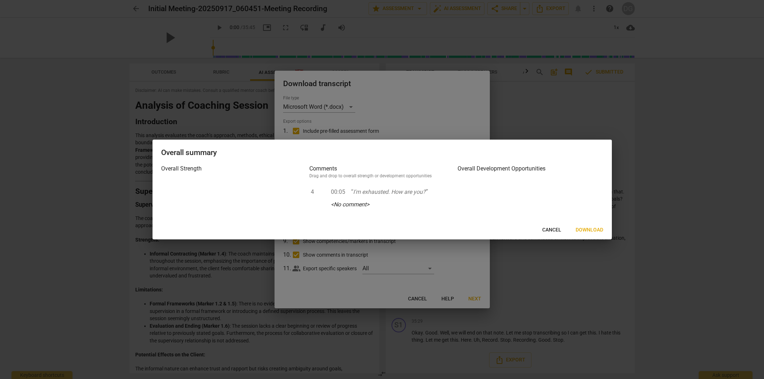
click at [592, 231] on span "Download" at bounding box center [590, 229] width 28 height 7
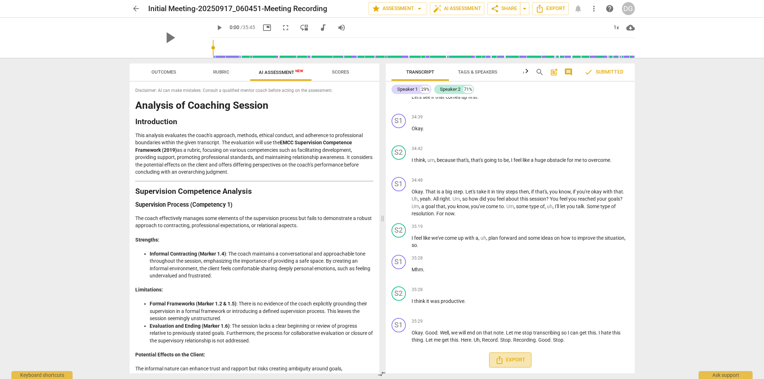
click at [515, 358] on span "Export" at bounding box center [510, 360] width 30 height 9
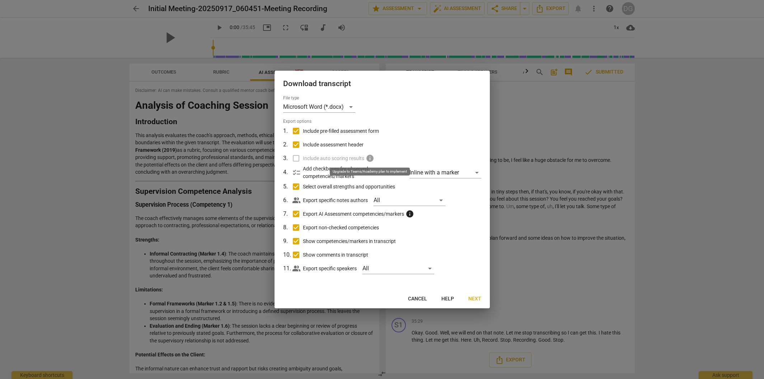
click at [368, 159] on span "info" at bounding box center [370, 158] width 9 height 9
click at [296, 127] on input "Include pre-filled assessment form" at bounding box center [296, 131] width 14 height 14
checkbox input "false"
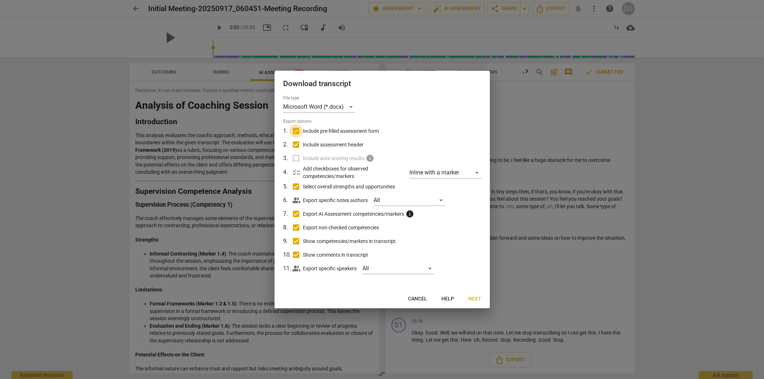
checkbox input "false"
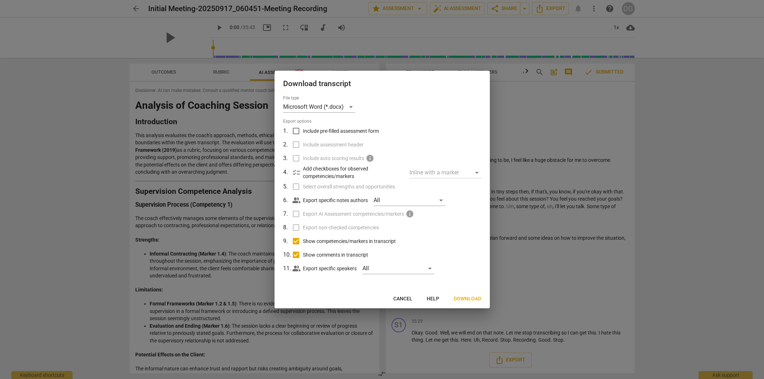
click at [296, 186] on label "Select overall strengths and opportunities" at bounding box center [381, 187] width 188 height 14
click at [294, 242] on input "Show competencies/markers in transcript" at bounding box center [296, 241] width 14 height 14
checkbox input "false"
click at [294, 257] on input "Show comments in transcript" at bounding box center [296, 255] width 14 height 14
drag, startPoint x: 294, startPoint y: 257, endPoint x: 295, endPoint y: 252, distance: 4.7
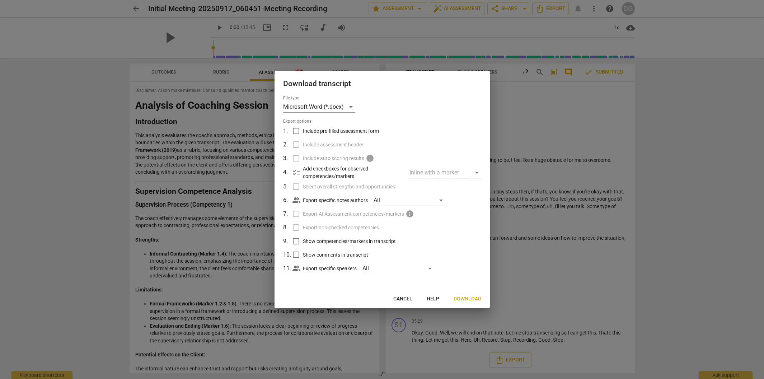
click at [295, 254] on input "Show comments in transcript" at bounding box center [296, 255] width 14 height 14
checkbox input "true"
click at [297, 241] on input "Show competencies/markers in transcript" at bounding box center [296, 241] width 14 height 14
checkbox input "true"
drag, startPoint x: 295, startPoint y: 229, endPoint x: 296, endPoint y: 224, distance: 4.7
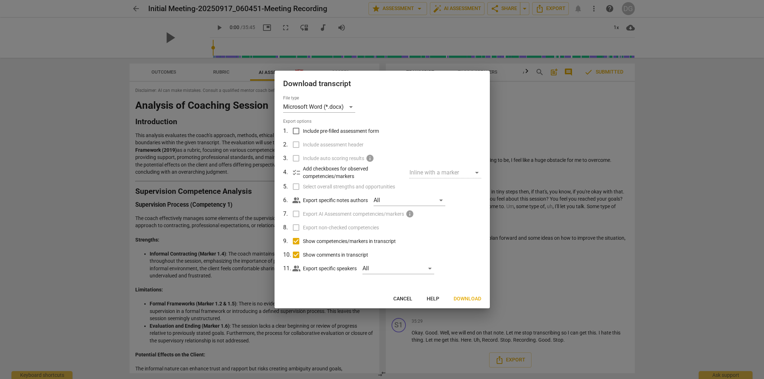
click at [295, 229] on label "Export non-checked competencies" at bounding box center [381, 228] width 188 height 14
click at [296, 131] on input "Include pre-filled assessment form" at bounding box center [296, 131] width 14 height 14
checkbox input "true"
click at [296, 143] on input "Include assessment header" at bounding box center [296, 145] width 14 height 14
checkbox input "true"
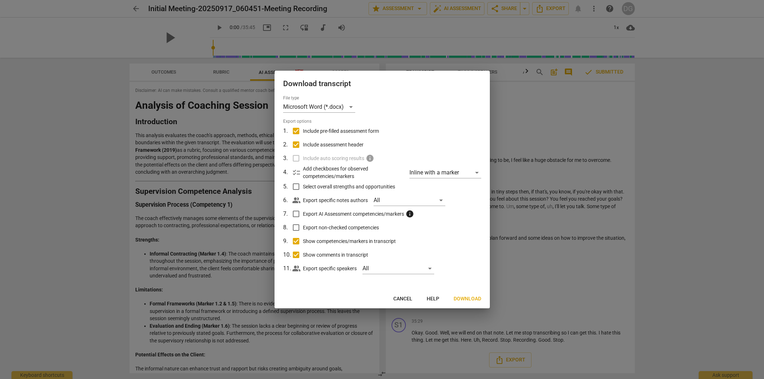
click at [294, 156] on label "Include auto scoring results info" at bounding box center [381, 158] width 188 height 14
click at [298, 186] on input "Select overall strengths and opportunities" at bounding box center [296, 187] width 14 height 14
checkbox input "true"
click at [296, 211] on input "Export AI Assessment competencies/markers info" at bounding box center [296, 214] width 14 height 14
checkbox input "true"
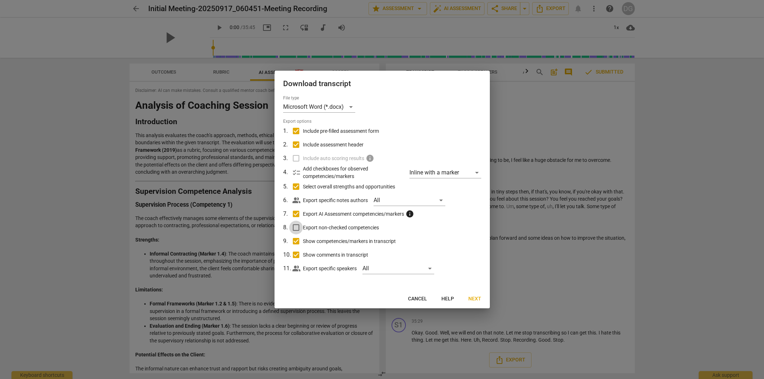
click at [296, 226] on input "Export non-checked competencies" at bounding box center [296, 228] width 14 height 14
checkbox input "true"
click at [411, 213] on span "info" at bounding box center [409, 214] width 9 height 9
click at [303, 213] on input "Export AI Assessment competencies/markers info" at bounding box center [296, 214] width 14 height 14
click at [411, 213] on span "info" at bounding box center [409, 214] width 9 height 9
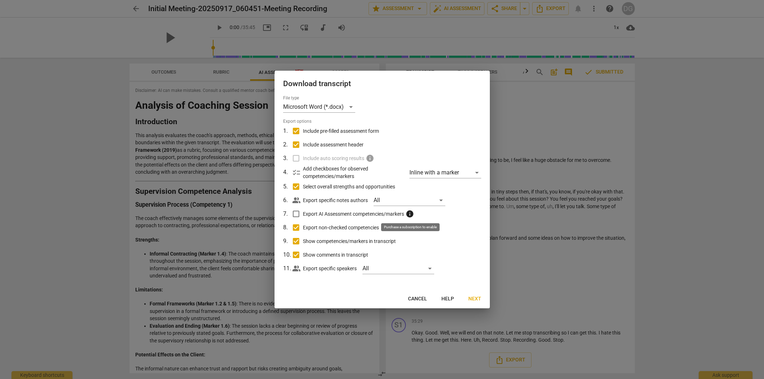
click at [303, 213] on input "Export AI Assessment competencies/markers info" at bounding box center [296, 214] width 14 height 14
click at [409, 213] on span "info" at bounding box center [409, 214] width 9 height 9
click at [303, 213] on input "Export AI Assessment competencies/markers info" at bounding box center [296, 214] width 14 height 14
click at [412, 213] on span "info" at bounding box center [409, 214] width 9 height 9
click at [303, 213] on input "Export AI Assessment competencies/markers info" at bounding box center [296, 214] width 14 height 14
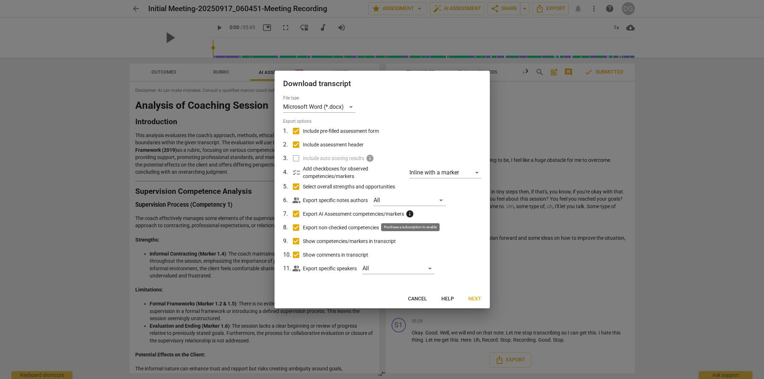
click at [412, 213] on span "info" at bounding box center [409, 214] width 9 height 9
click at [303, 213] on input "Export AI Assessment competencies/markers info" at bounding box center [296, 214] width 14 height 14
checkbox input "false"
click at [441, 200] on div "All" at bounding box center [410, 199] width 72 height 11
click at [441, 200] on li "[PERSON_NAME]" at bounding box center [411, 200] width 75 height 17
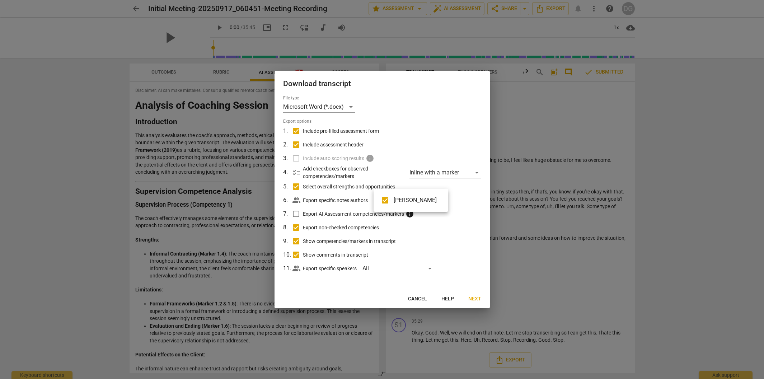
click at [389, 198] on input "checkbox" at bounding box center [384, 200] width 17 height 17
checkbox input "false"
click at [447, 231] on div at bounding box center [382, 189] width 764 height 379
click at [475, 173] on div "Inline with a marker" at bounding box center [445, 172] width 72 height 11
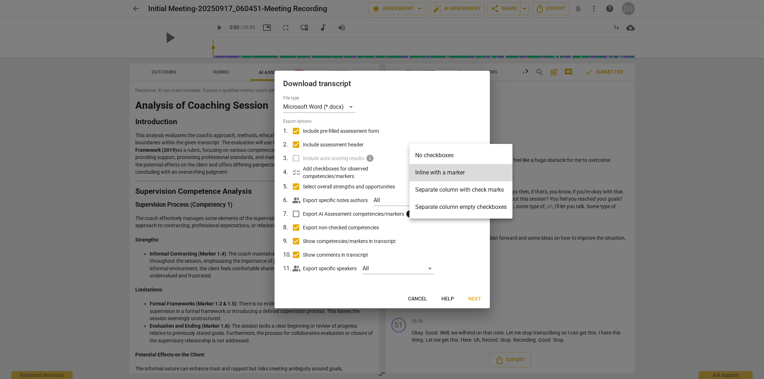
click at [473, 126] on div at bounding box center [382, 189] width 764 height 379
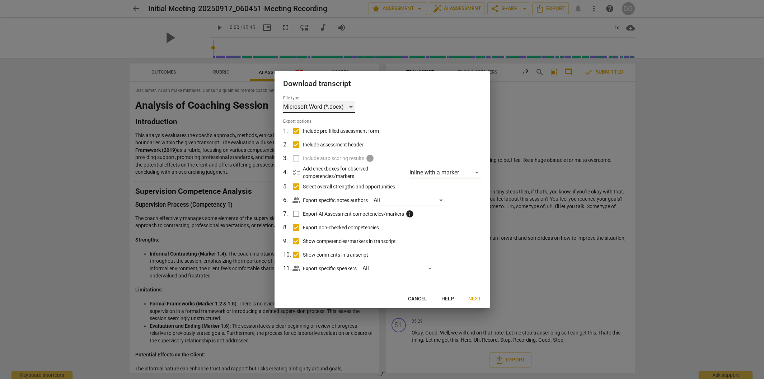
click at [351, 105] on div "Microsoft Word (*.docx)" at bounding box center [319, 106] width 72 height 11
click at [351, 105] on li "Microsoft Word (*.docx)" at bounding box center [332, 106] width 99 height 17
click at [432, 268] on div "All" at bounding box center [398, 268] width 72 height 11
click at [433, 268] on li "Speaker 1" at bounding box center [399, 268] width 72 height 17
click at [426, 267] on div "Speaker 1" at bounding box center [403, 268] width 52 height 9
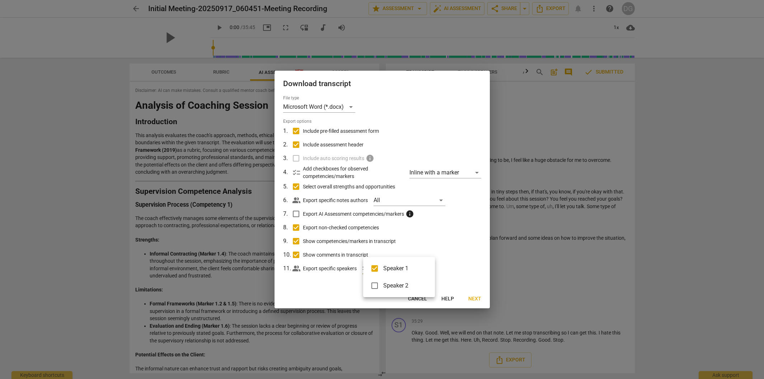
checkbox input "false"
click at [449, 260] on div at bounding box center [382, 189] width 764 height 379
click at [431, 269] on div "All" at bounding box center [398, 268] width 72 height 11
click at [400, 285] on span "Speaker 2" at bounding box center [403, 285] width 40 height 9
checkbox input "true"
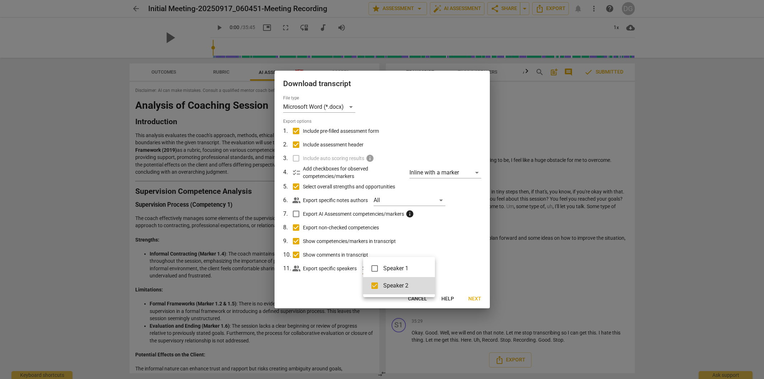
click at [459, 253] on div at bounding box center [382, 189] width 764 height 379
click at [433, 268] on div "Speaker 2" at bounding box center [398, 268] width 72 height 11
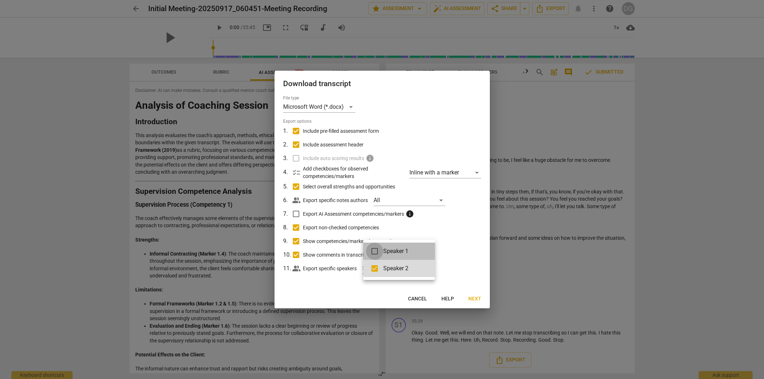
click at [377, 252] on input "checkbox" at bounding box center [374, 251] width 17 height 17
checkbox input "true"
click at [466, 262] on div at bounding box center [382, 189] width 764 height 379
type input "0"
checkbox input "true"
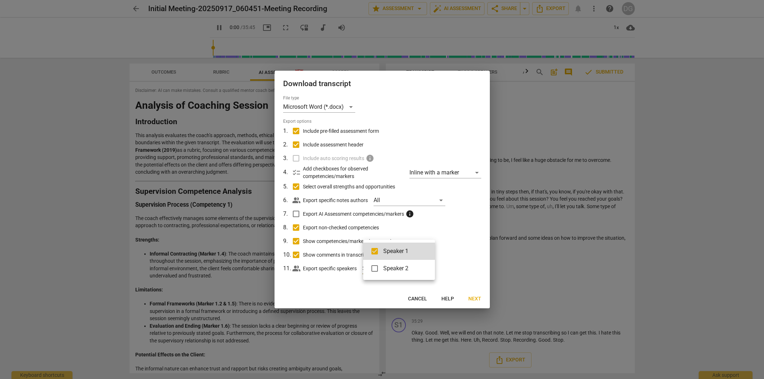
type input "0"
checkbox input "false"
type input "0"
checkbox input "true"
type input "1"
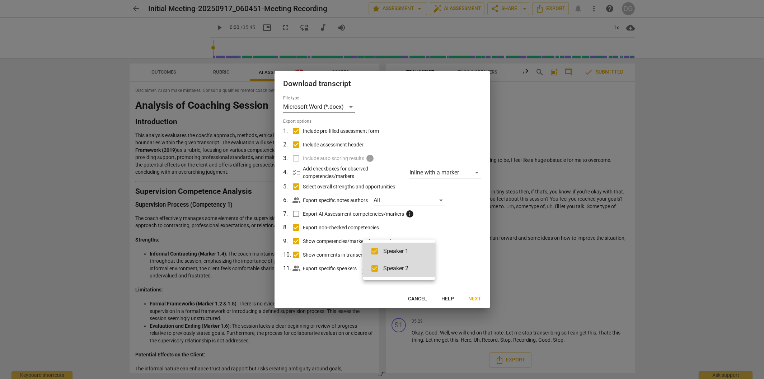
checkbox input "false"
type input "1"
checkbox input "true"
type input "1"
checkbox input "false"
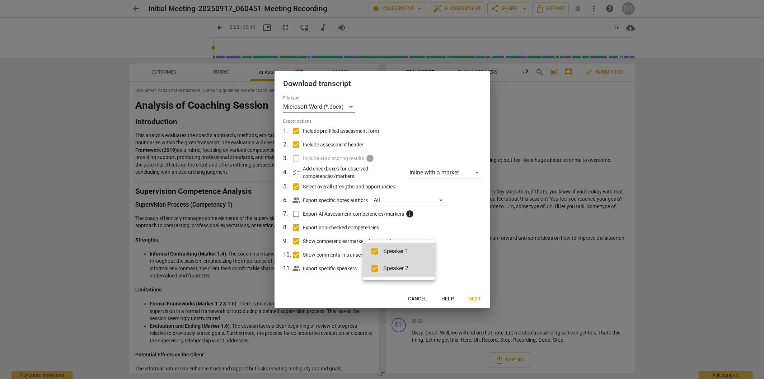
type input "1"
checkbox input "true"
type input "1"
checkbox input "false"
type input "1"
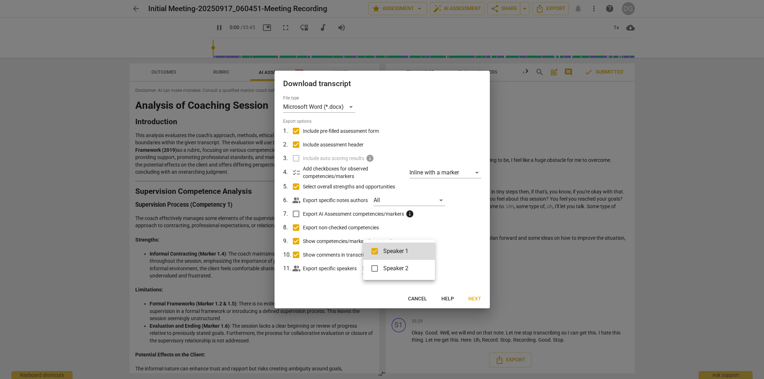
checkbox input "true"
type input "1"
checkbox input "false"
type input "1"
checkbox input "true"
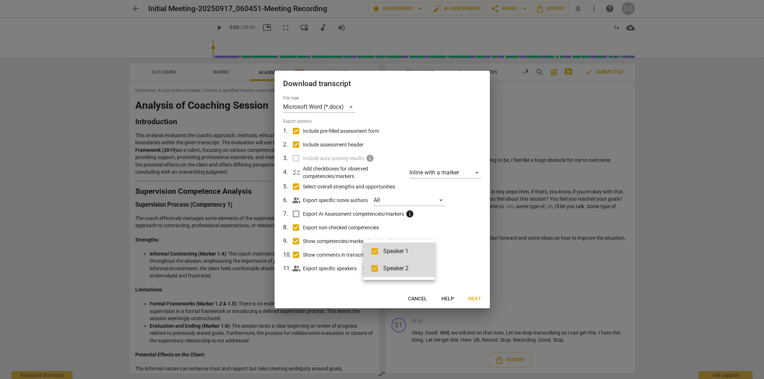
type input "1"
checkbox input "false"
type input "1"
checkbox input "true"
type input "1"
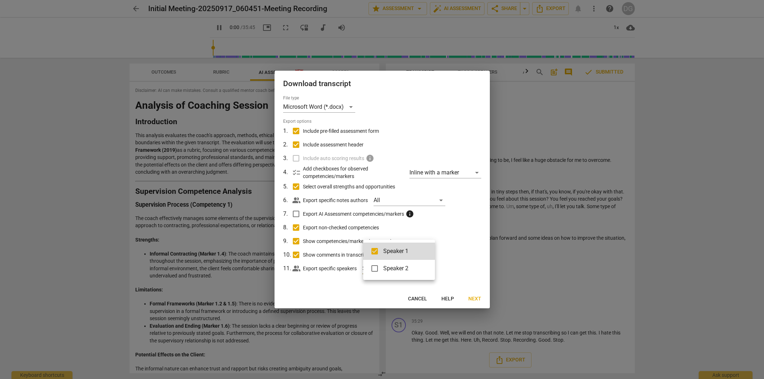
checkbox input "false"
type input "1"
checkbox input "true"
type input "1"
checkbox input "false"
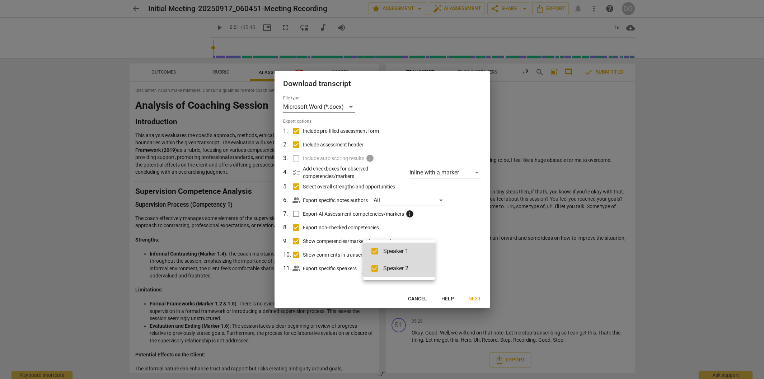
type input "1"
checkbox input "true"
type input "1"
checkbox input "false"
type input "1"
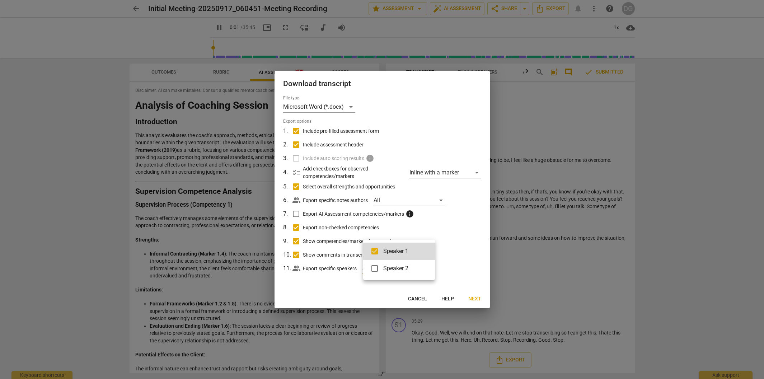
checkbox input "true"
type input "1"
checkbox input "false"
type input "1"
checkbox input "true"
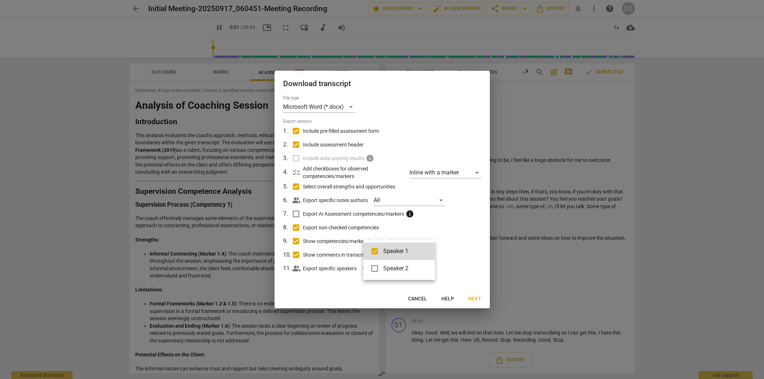
type input "1"
checkbox input "false"
type input "1"
checkbox input "true"
type input "2"
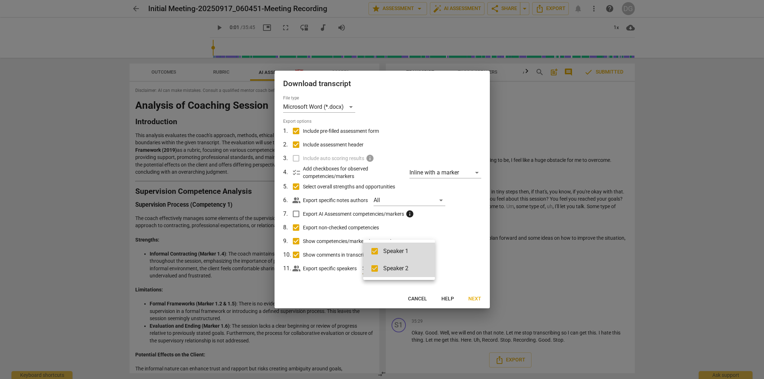
checkbox input "false"
type input "2"
checkbox input "true"
click at [466, 246] on div at bounding box center [382, 189] width 764 height 379
type input "2"
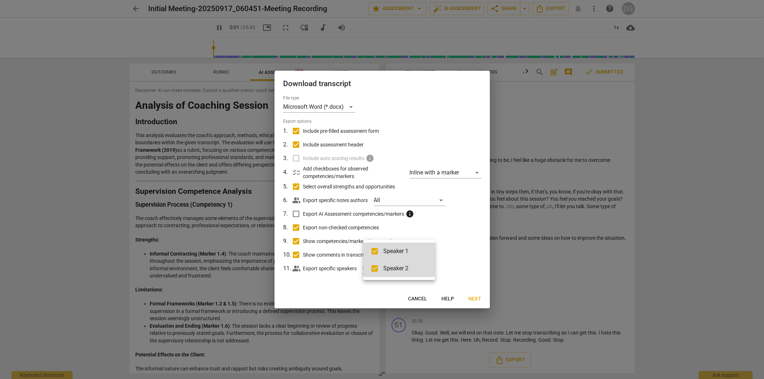
checkbox input "false"
type input "2"
checkbox input "true"
type input "2"
checkbox input "false"
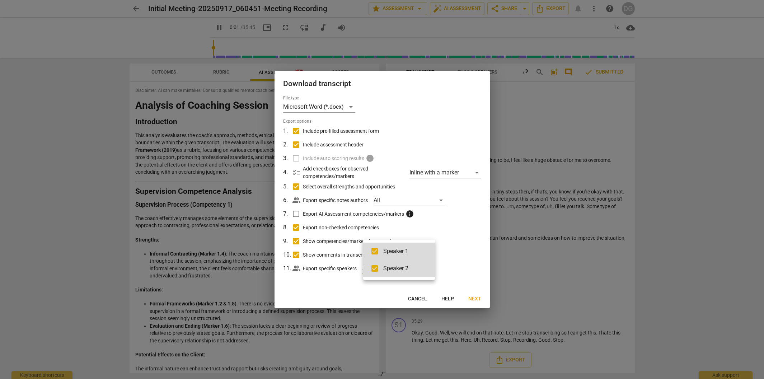
type input "2"
checkbox input "true"
type input "2"
checkbox input "false"
type input "2"
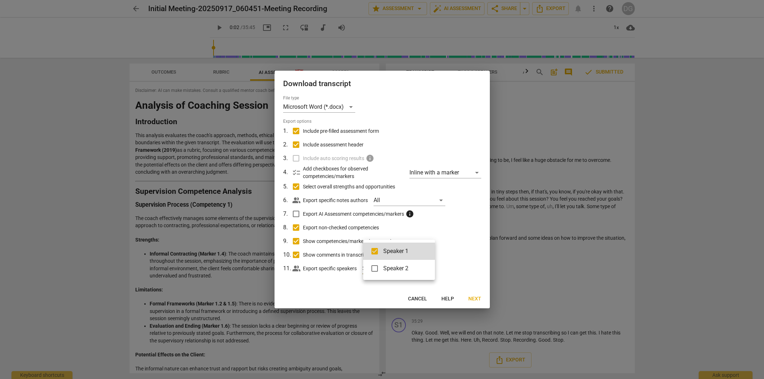
checkbox input "true"
type input "2"
checkbox input "false"
type input "2"
checkbox input "true"
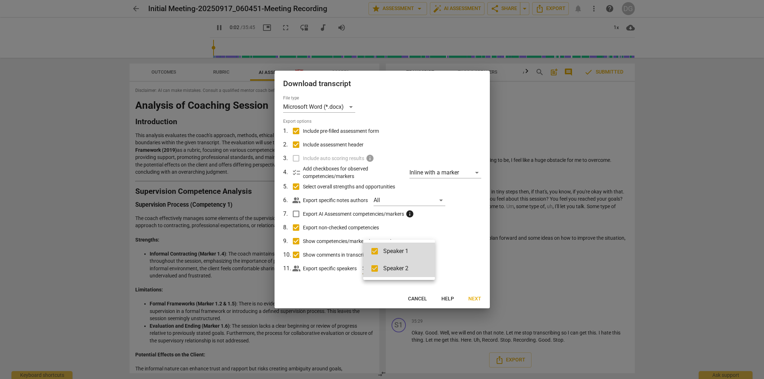
type input "2"
checkbox input "false"
type input "2"
checkbox input "true"
type input "2"
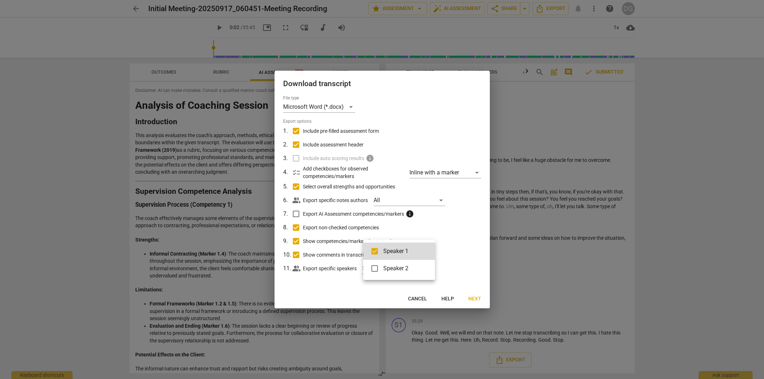
checkbox input "false"
type input "2"
checkbox input "true"
type input "2"
checkbox input "false"
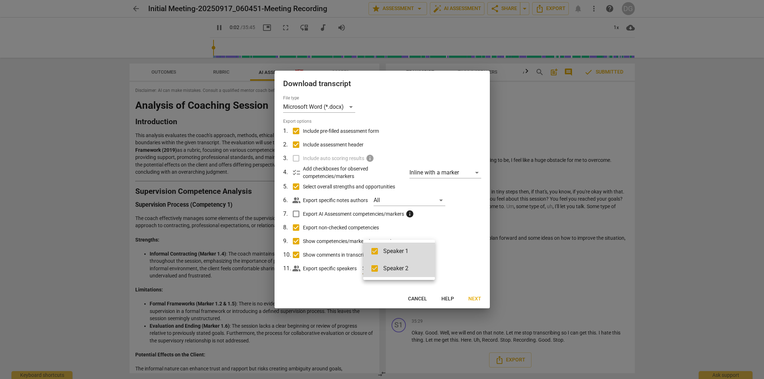
type input "3"
checkbox input "true"
type input "3"
checkbox input "false"
click at [474, 297] on div at bounding box center [382, 189] width 764 height 379
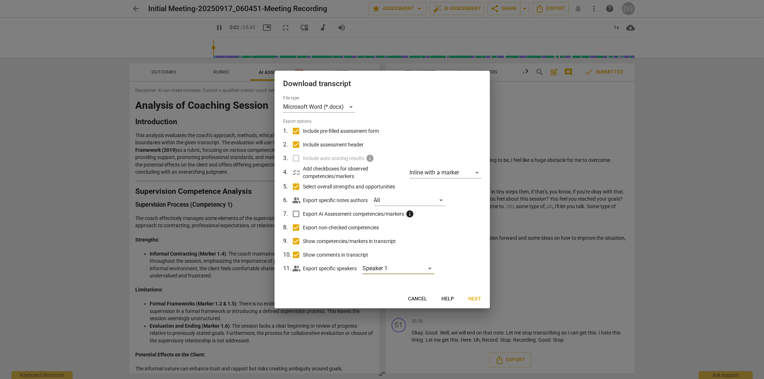
type input "3"
checkbox input "false"
type input "3"
checkbox input "true"
type input "3"
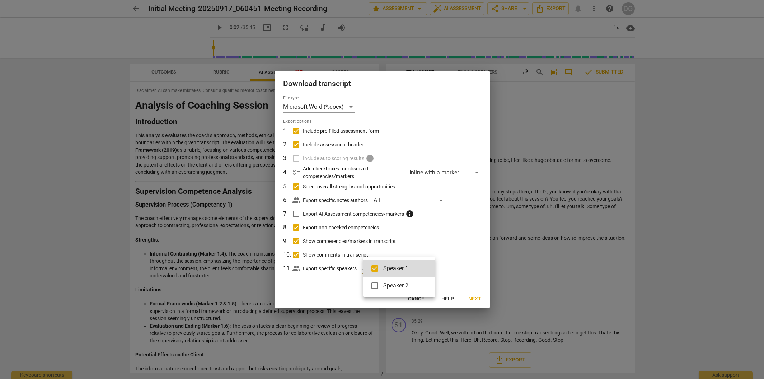
checkbox input "false"
type input "3"
checkbox input "true"
type input "3"
checkbox input "false"
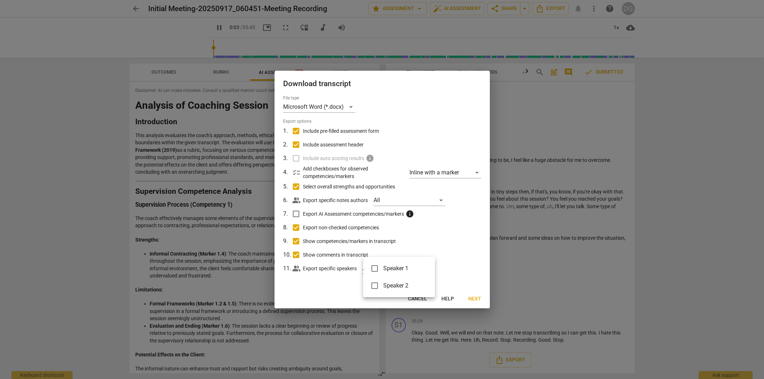
type input "3"
checkbox input "true"
type input "3"
checkbox input "false"
type input "3"
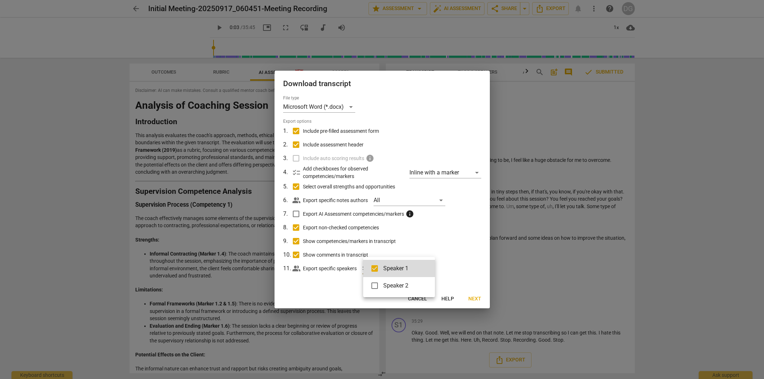
checkbox input "true"
type input "3"
checkbox input "false"
type input "3"
checkbox input "true"
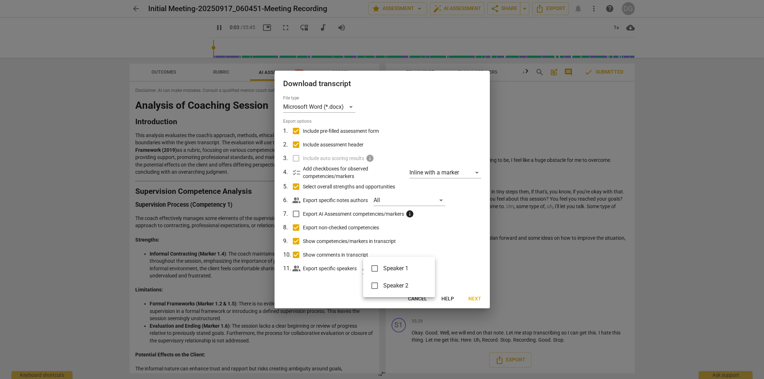
type input "3"
checkbox input "false"
type input "3"
checkbox input "true"
type input "3"
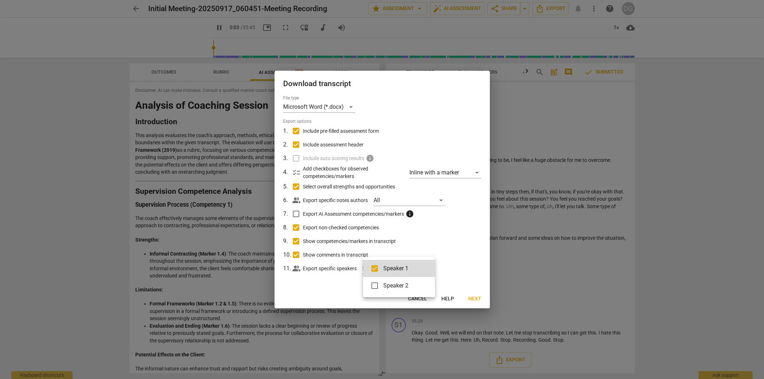
scroll to position [15, 0]
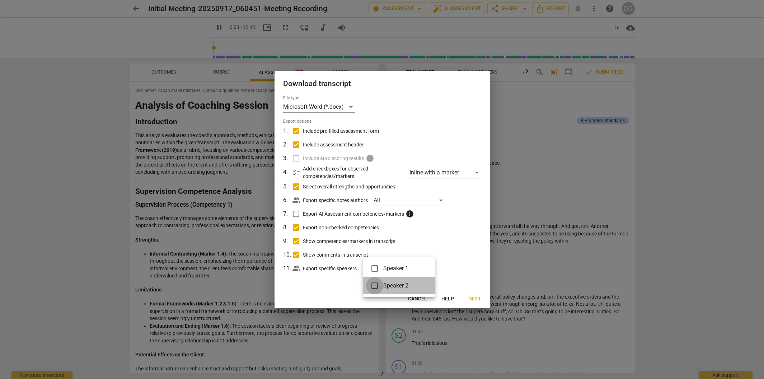
click at [375, 287] on input "checkbox" at bounding box center [374, 285] width 17 height 17
click at [374, 268] on input "checkbox" at bounding box center [374, 268] width 17 height 17
drag, startPoint x: 375, startPoint y: 269, endPoint x: 377, endPoint y: 281, distance: 12.3
click at [376, 269] on input "checkbox" at bounding box center [374, 268] width 17 height 17
click at [377, 285] on input "checkbox" at bounding box center [374, 285] width 17 height 17
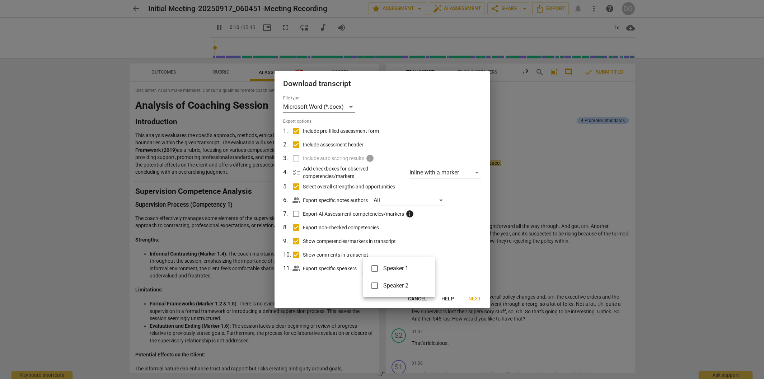
click at [458, 234] on div at bounding box center [382, 189] width 764 height 379
click at [458, 247] on div at bounding box center [382, 189] width 764 height 379
click at [449, 255] on div at bounding box center [382, 189] width 764 height 379
click at [475, 300] on div at bounding box center [382, 189] width 764 height 379
click at [475, 297] on div at bounding box center [382, 189] width 764 height 379
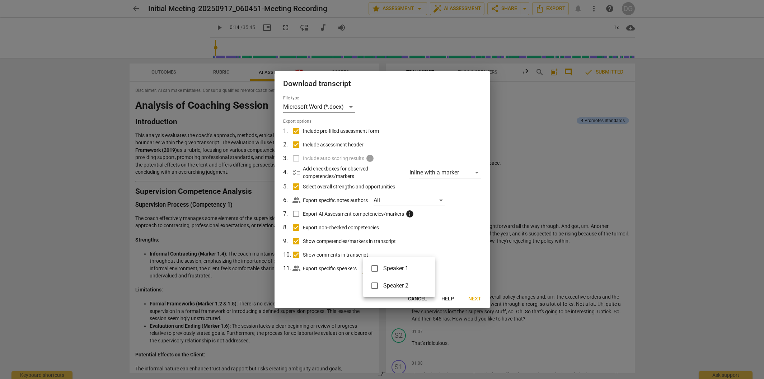
click at [523, 122] on div at bounding box center [382, 189] width 764 height 379
drag, startPoint x: 414, startPoint y: 111, endPoint x: 435, endPoint y: 111, distance: 21.2
click at [417, 113] on div at bounding box center [382, 189] width 764 height 379
click at [543, 119] on div at bounding box center [382, 189] width 764 height 379
click at [539, 121] on div at bounding box center [382, 189] width 764 height 379
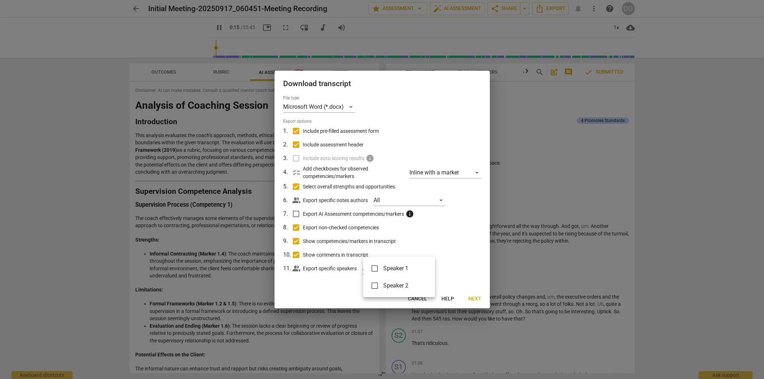
click at [531, 130] on div at bounding box center [382, 189] width 764 height 379
click at [454, 267] on div at bounding box center [382, 189] width 764 height 379
drag, startPoint x: 449, startPoint y: 292, endPoint x: 449, endPoint y: 300, distance: 8.3
click at [449, 292] on div at bounding box center [382, 189] width 764 height 379
click at [419, 301] on div at bounding box center [382, 189] width 764 height 379
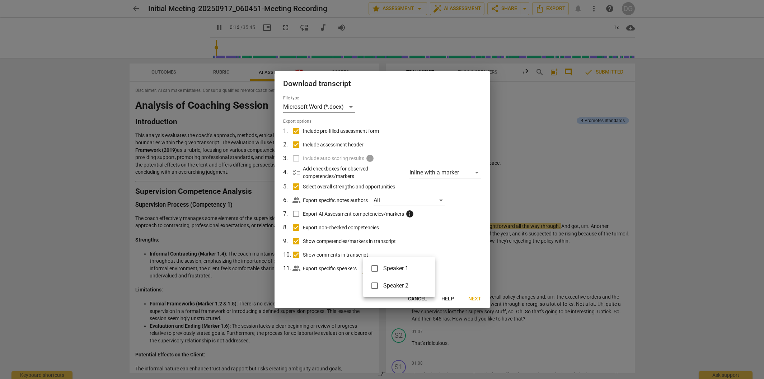
click at [419, 300] on div at bounding box center [382, 189] width 764 height 379
click at [420, 300] on div at bounding box center [382, 189] width 764 height 379
click at [420, 299] on div at bounding box center [382, 189] width 764 height 379
click at [420, 298] on div at bounding box center [382, 189] width 764 height 379
click at [419, 297] on div "Speaker 1 Speaker 2" at bounding box center [382, 189] width 764 height 379
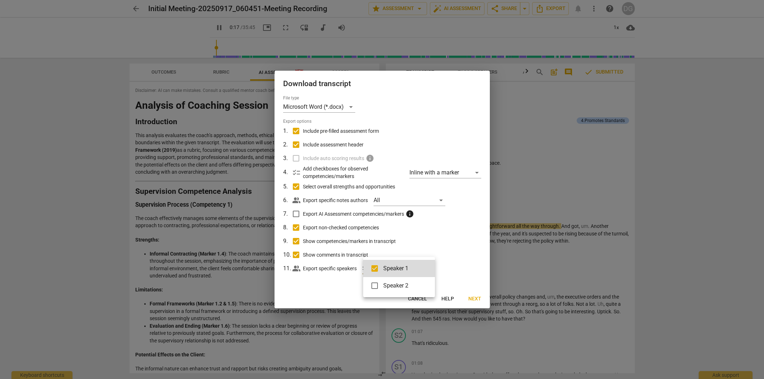
click at [419, 296] on ul "Speaker 1 Speaker 2" at bounding box center [399, 277] width 72 height 40
click at [420, 297] on ul "Speaker 1 Speaker 2" at bounding box center [399, 277] width 72 height 40
click at [418, 296] on ul "Speaker 1 Speaker 2" at bounding box center [399, 277] width 72 height 40
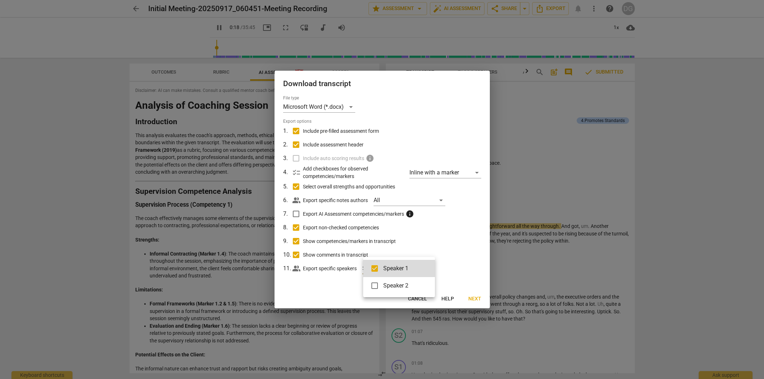
click at [419, 295] on ul "Speaker 1 Speaker 2" at bounding box center [399, 277] width 72 height 40
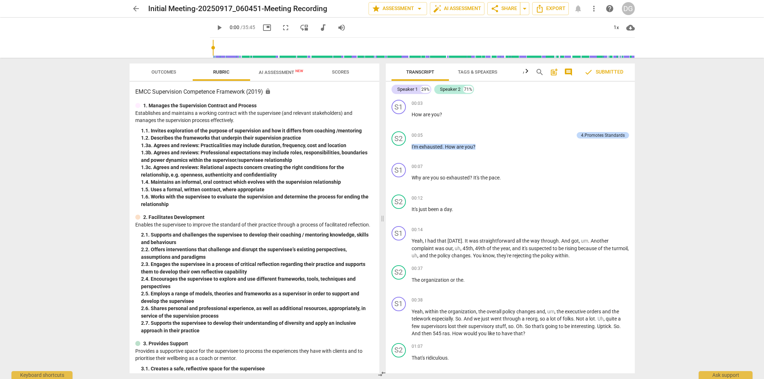
type input "0"
click at [628, 8] on div "DG" at bounding box center [628, 8] width 13 height 13
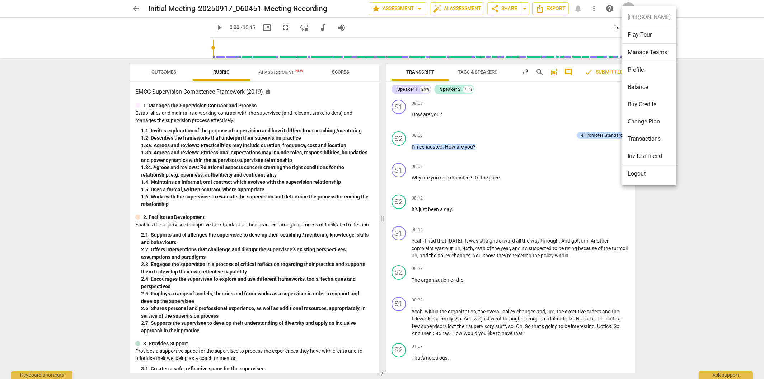
click at [647, 88] on li "Balance" at bounding box center [649, 87] width 55 height 17
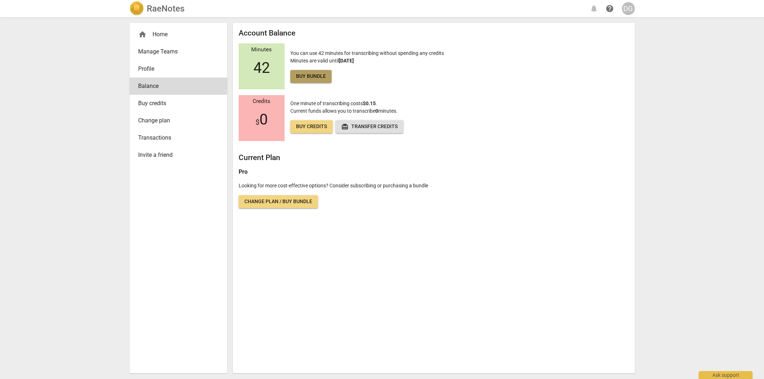
click at [313, 74] on span "Buy bundle" at bounding box center [311, 76] width 30 height 7
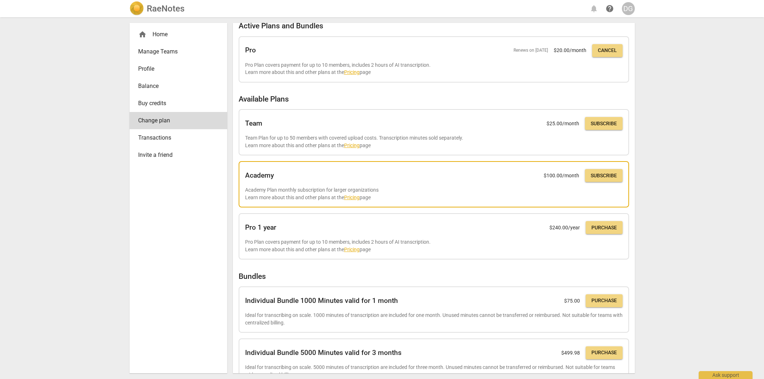
scroll to position [9, 0]
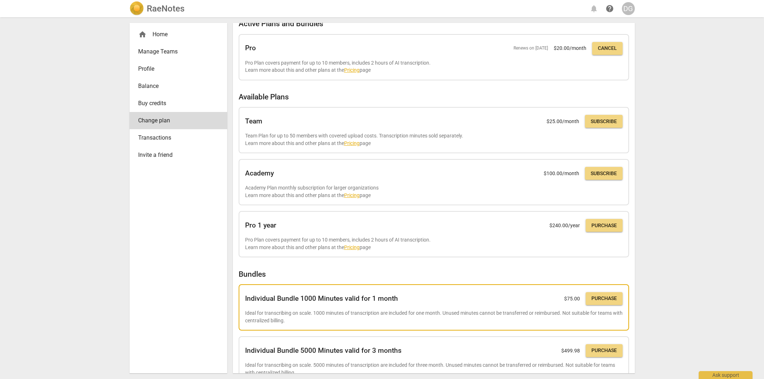
click at [601, 301] on span "Purchase" at bounding box center [603, 298] width 25 height 7
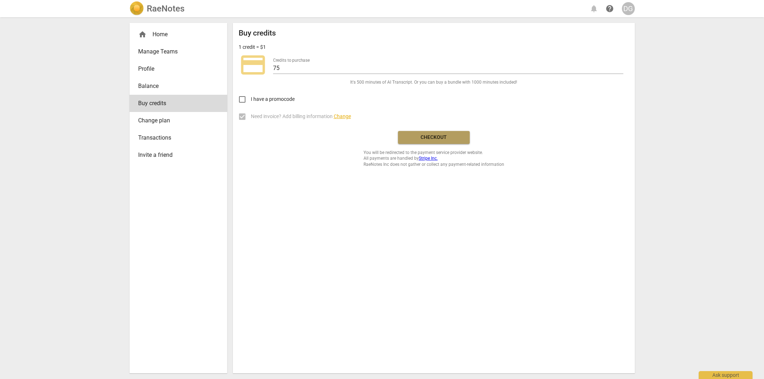
click at [436, 136] on span "Checkout" at bounding box center [434, 137] width 60 height 7
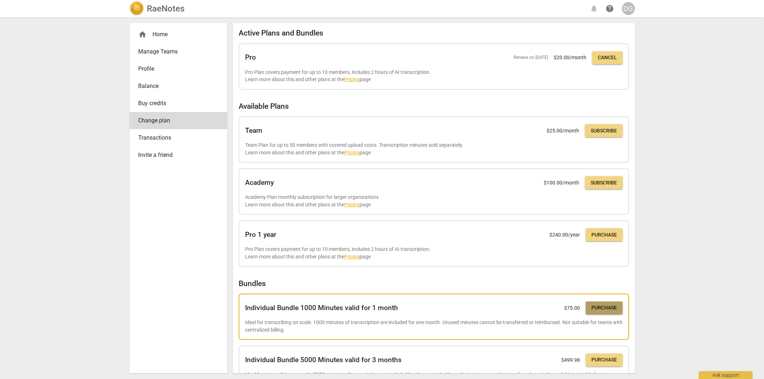
click at [602, 308] on span "Purchase" at bounding box center [603, 307] width 25 height 7
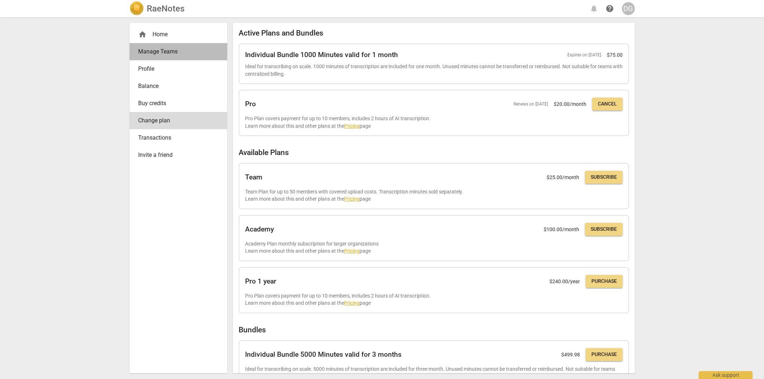
click at [171, 49] on span "Manage Teams" at bounding box center [175, 51] width 75 height 9
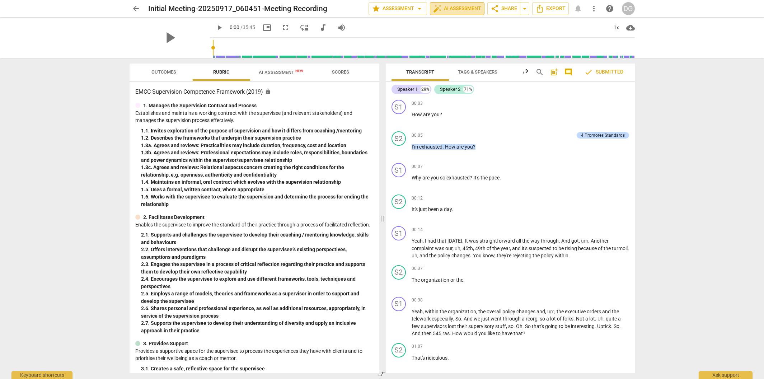
click at [455, 11] on span "auto_fix_high AI Assessment" at bounding box center [457, 8] width 48 height 9
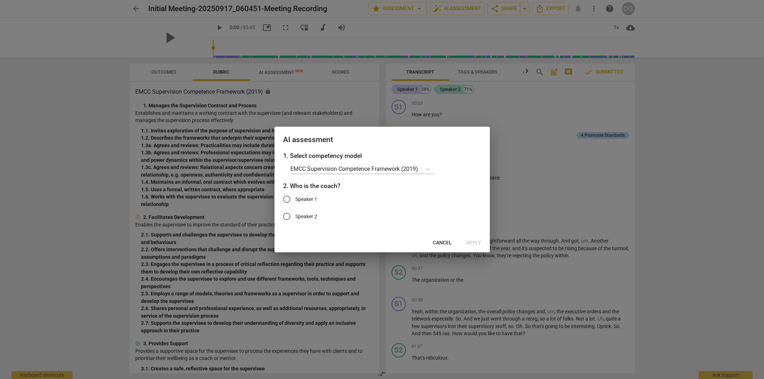
click at [299, 219] on span "Speaker 2" at bounding box center [306, 217] width 22 height 8
click at [295, 219] on input "Speaker 2" at bounding box center [286, 216] width 17 height 17
radio input "true"
click at [474, 239] on button "Apply" at bounding box center [473, 242] width 27 height 13
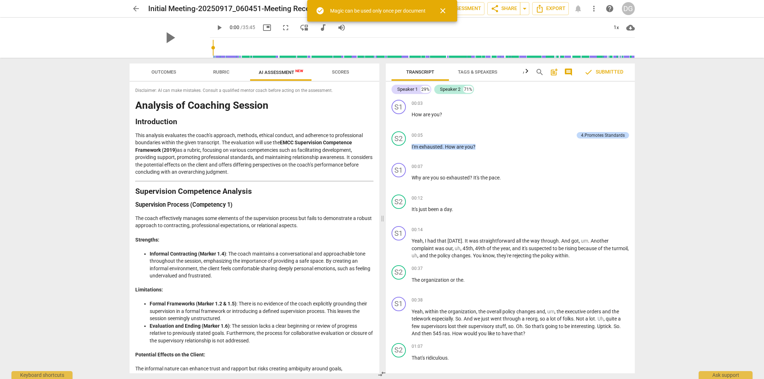
click at [545, 25] on div "play_arrow 0:00 / 35:45 picture_in_picture fullscreen move_down audiotrack volu…" at bounding box center [422, 28] width 425 height 20
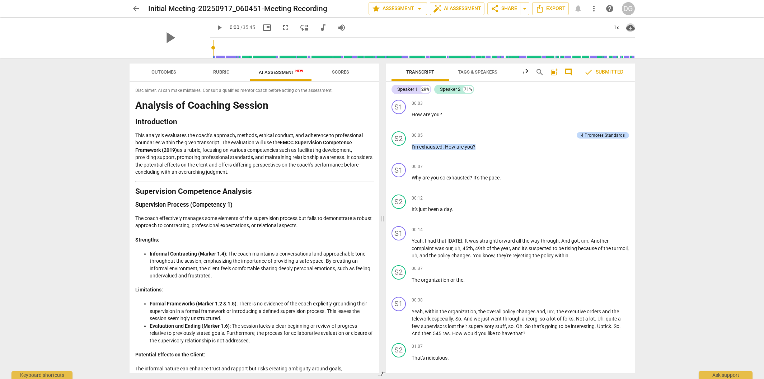
click at [631, 29] on span "cloud_download" at bounding box center [630, 27] width 9 height 9
click at [469, 37] on div at bounding box center [382, 189] width 764 height 379
click at [634, 28] on span "cloud_download" at bounding box center [630, 27] width 9 height 9
click at [561, 38] on div at bounding box center [382, 189] width 764 height 379
click at [527, 9] on span "arrow_drop_down" at bounding box center [524, 8] width 9 height 9
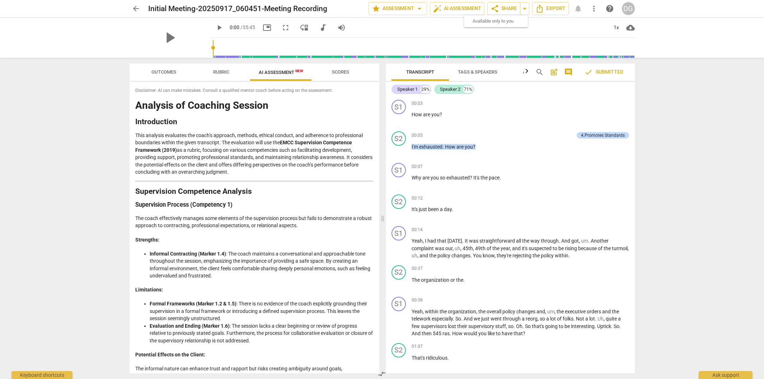
click at [519, 20] on div "Available only to you" at bounding box center [496, 21] width 47 height 6
click at [553, 11] on span "Export" at bounding box center [550, 8] width 30 height 9
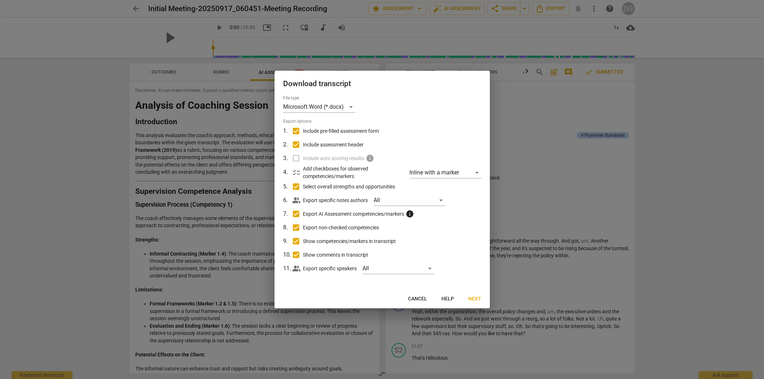
click at [478, 296] on span "Next" at bounding box center [474, 298] width 13 height 7
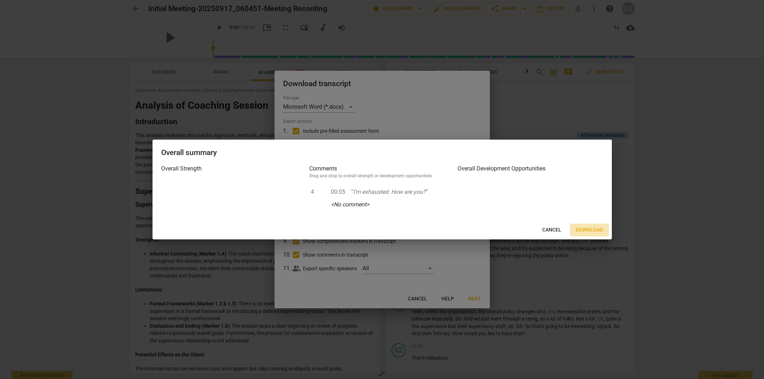
click at [585, 229] on span "Download" at bounding box center [590, 229] width 28 height 7
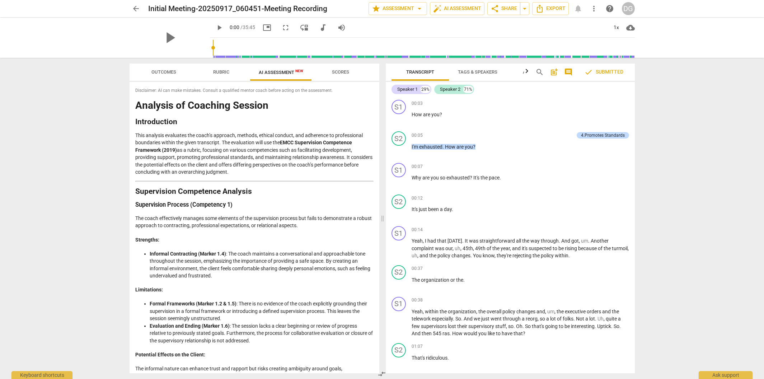
click at [609, 70] on span "check Submitted" at bounding box center [603, 72] width 39 height 9
click at [607, 71] on span "check Submitted" at bounding box center [603, 72] width 39 height 9
click at [565, 69] on span "comment" at bounding box center [568, 72] width 9 height 9
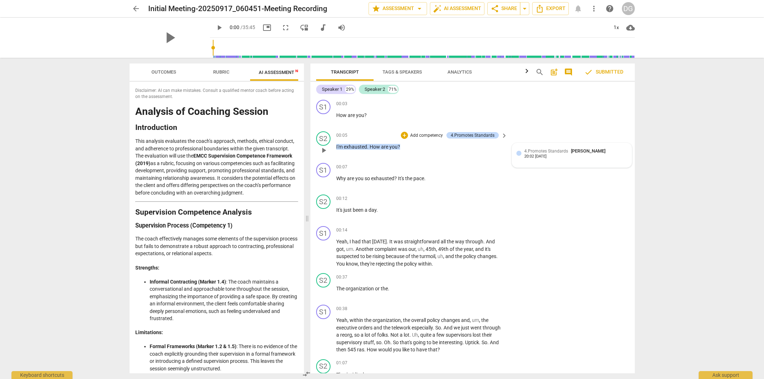
click at [531, 152] on span "4.Promotes Standards" at bounding box center [546, 151] width 44 height 5
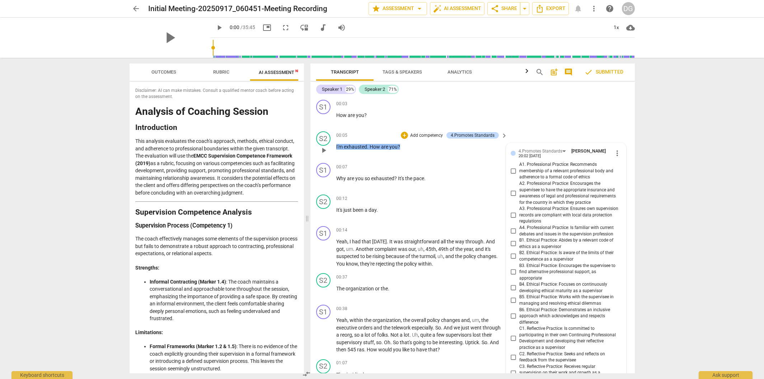
scroll to position [172, 0]
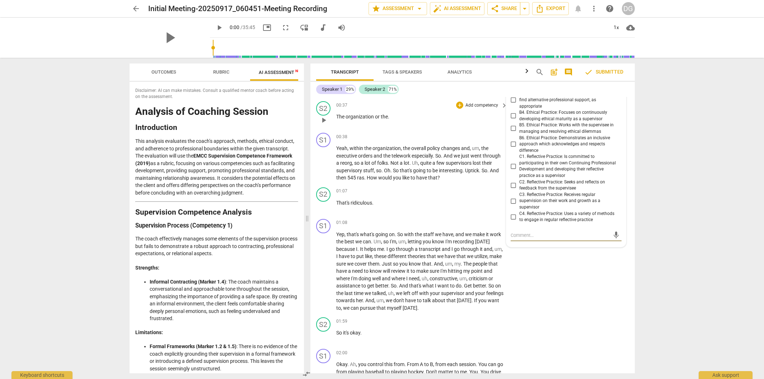
click at [483, 119] on p "The organization or the ." at bounding box center [420, 117] width 168 height 8
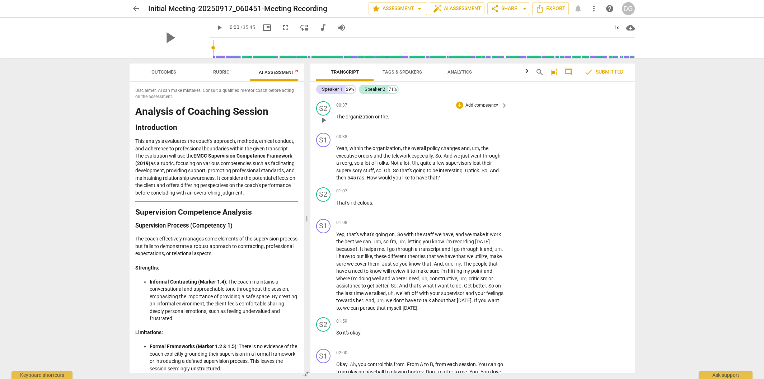
click at [565, 109] on div "S2 play_arrow pause 00:37 + Add competency keyboard_arrow_right The organizatio…" at bounding box center [472, 114] width 324 height 32
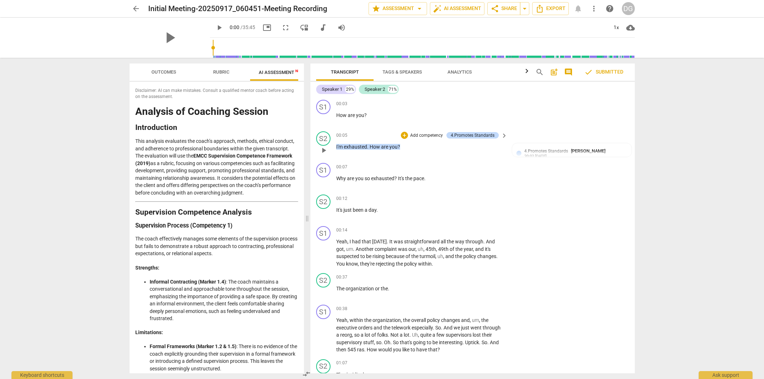
click at [505, 137] on span "keyboard_arrow_right" at bounding box center [504, 135] width 9 height 9
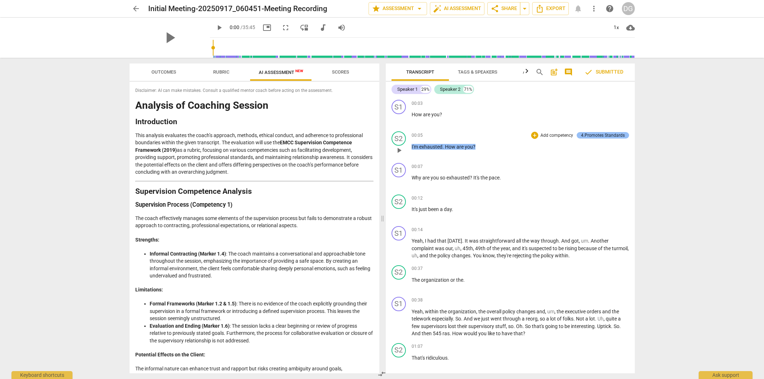
click at [600, 135] on div "4.Promotes Standards" at bounding box center [603, 135] width 44 height 6
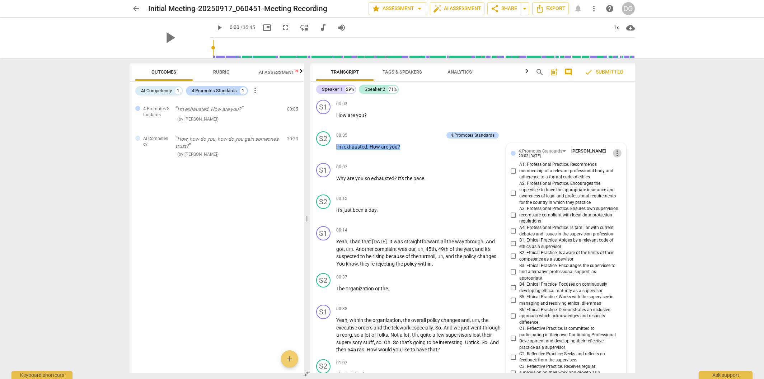
click at [613, 150] on span "more_vert" at bounding box center [617, 153] width 9 height 9
click at [615, 161] on li "Delete" at bounding box center [622, 167] width 25 height 14
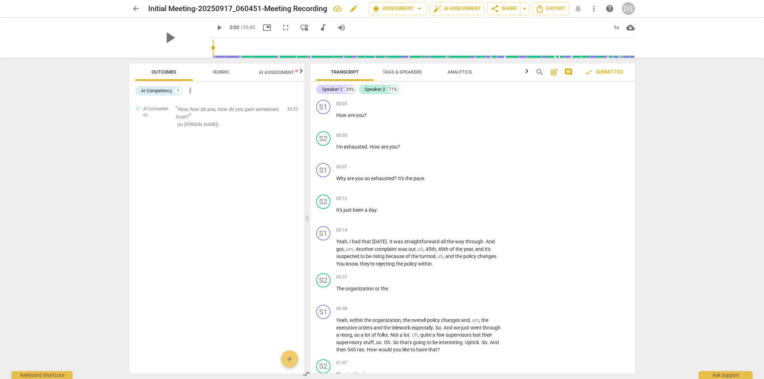
click at [357, 9] on span "edit" at bounding box center [353, 8] width 9 height 9
drag, startPoint x: 332, startPoint y: 8, endPoint x: 151, endPoint y: -1, distance: 181.1
click at [151, 0] on html "arrow_back Initial Meeting-20250917_060451-Meeting Recording done clear star As…" at bounding box center [382, 0] width 764 height 0
type input "ME 20250717"
type input "0.47"
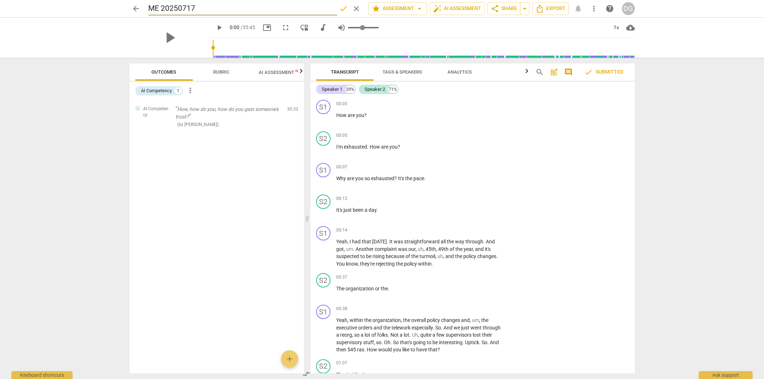
click at [355, 28] on input "range" at bounding box center [363, 27] width 30 height 1
drag, startPoint x: 346, startPoint y: 23, endPoint x: 343, endPoint y: 11, distance: 12.2
click at [341, 10] on div "ME 20250717 Saved edit" at bounding box center [255, 8] width 215 height 13
drag, startPoint x: 475, startPoint y: 10, endPoint x: 481, endPoint y: 8, distance: 5.8
click at [481, 8] on button "auto_fix_high AI Assessment" at bounding box center [457, 8] width 55 height 13
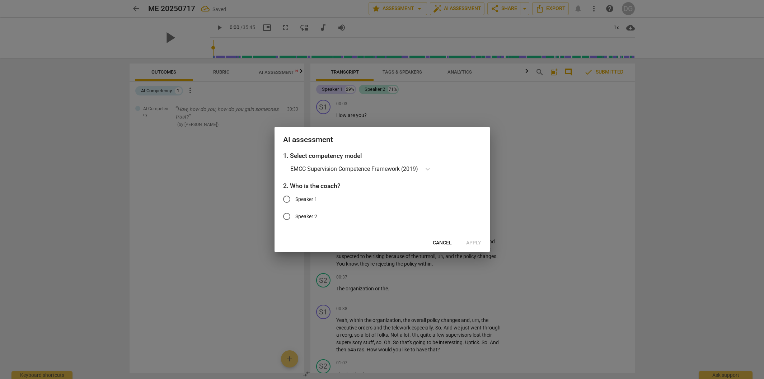
click at [306, 212] on label "Speaker 2" at bounding box center [376, 216] width 197 height 17
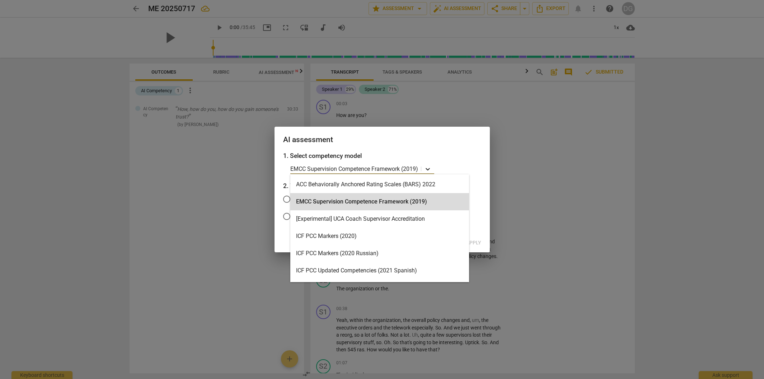
click at [429, 168] on icon at bounding box center [427, 168] width 7 height 7
click at [396, 238] on div "ICF PCC Markers (2020)" at bounding box center [379, 235] width 179 height 17
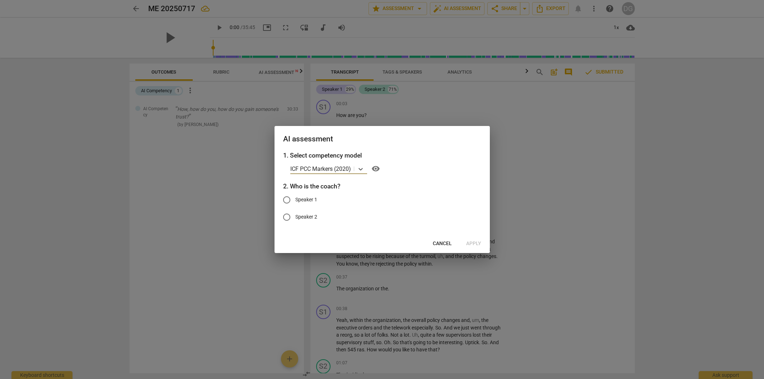
click at [300, 219] on span "Speaker 2" at bounding box center [306, 217] width 22 height 8
click at [295, 219] on input "Speaker 2" at bounding box center [286, 216] width 17 height 17
radio input "true"
click at [468, 240] on span "Apply" at bounding box center [473, 243] width 15 height 7
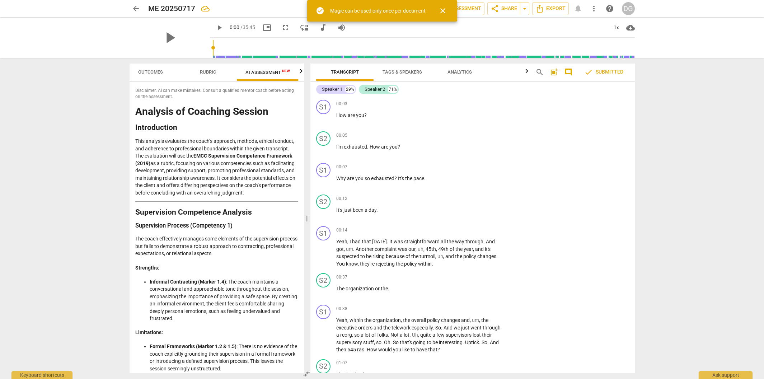
scroll to position [0, 13]
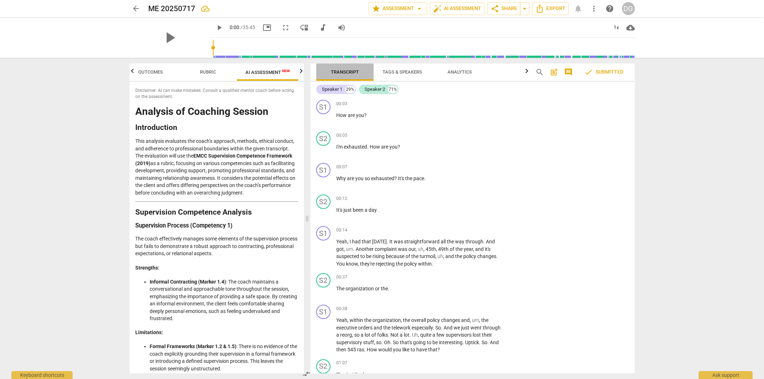
click at [357, 72] on span "Transcript" at bounding box center [345, 71] width 28 height 5
click at [396, 74] on span "Tags & Speakers" at bounding box center [401, 71] width 39 height 5
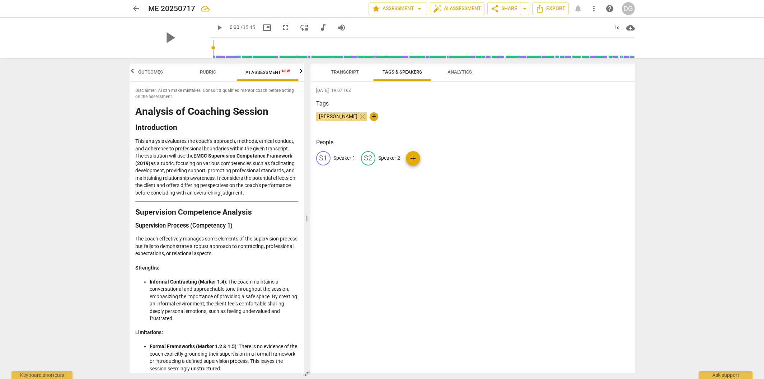
click at [455, 73] on span "Analytics" at bounding box center [459, 71] width 24 height 5
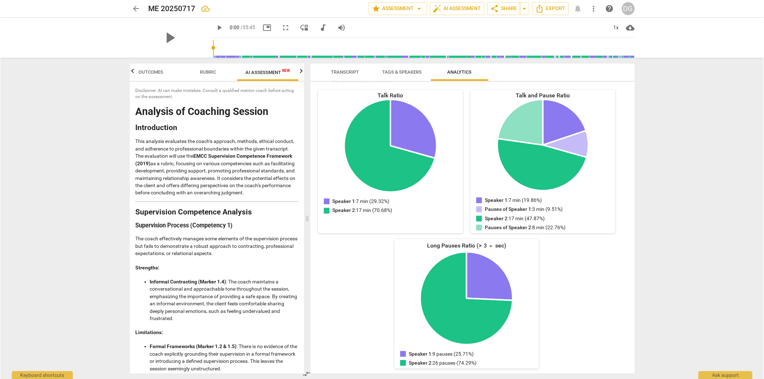
scroll to position [0, 0]
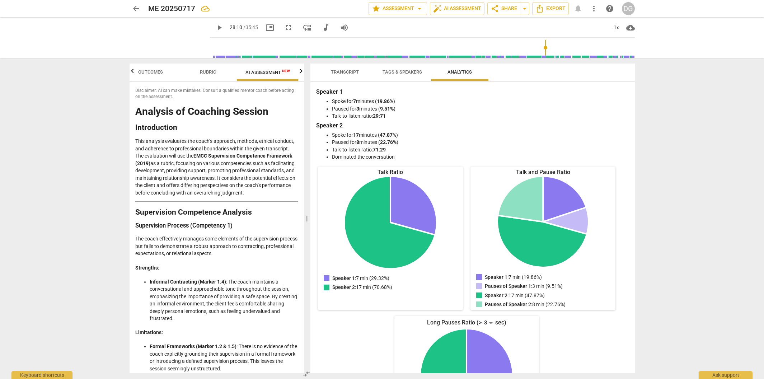
type input "1690"
click at [543, 48] on input "range" at bounding box center [424, 47] width 422 height 23
click at [629, 9] on div "DG" at bounding box center [628, 8] width 13 height 13
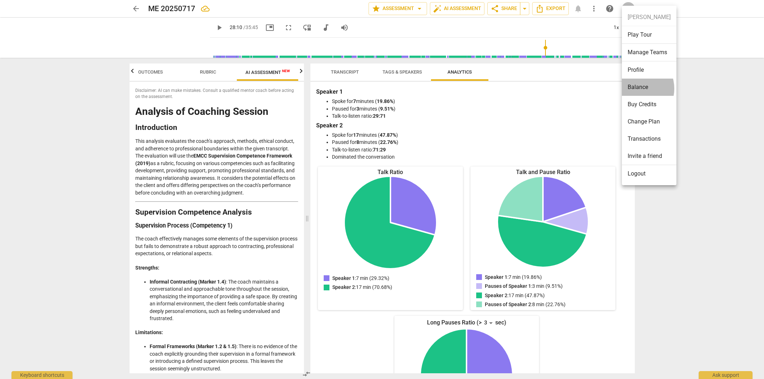
click at [635, 89] on li "Balance" at bounding box center [649, 87] width 55 height 17
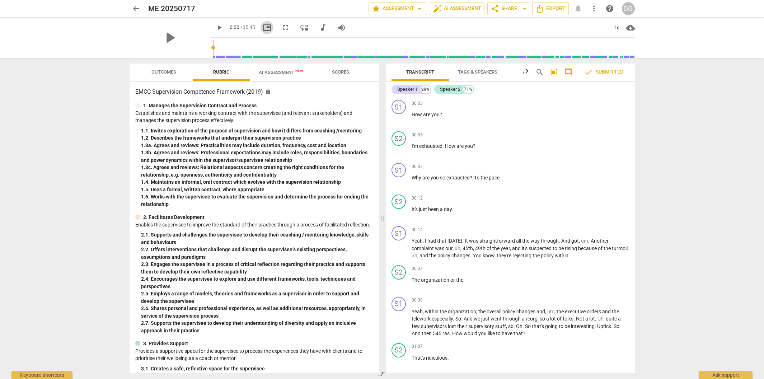
click at [263, 27] on span "picture_in_picture" at bounding box center [267, 27] width 9 height 9
click at [555, 10] on span "Export" at bounding box center [550, 8] width 30 height 9
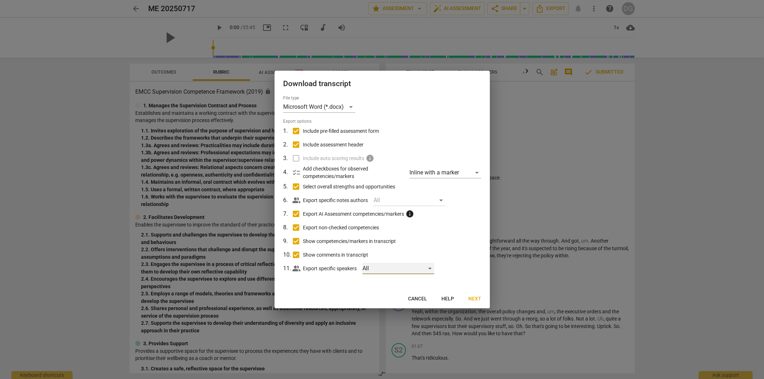
click at [433, 267] on div "All" at bounding box center [398, 268] width 72 height 11
click at [433, 267] on li "Speaker 1" at bounding box center [399, 268] width 72 height 17
checkbox input "true"
click at [401, 284] on span "Speaker 2" at bounding box center [403, 285] width 40 height 9
click at [403, 285] on span "Speaker 2" at bounding box center [403, 285] width 40 height 9
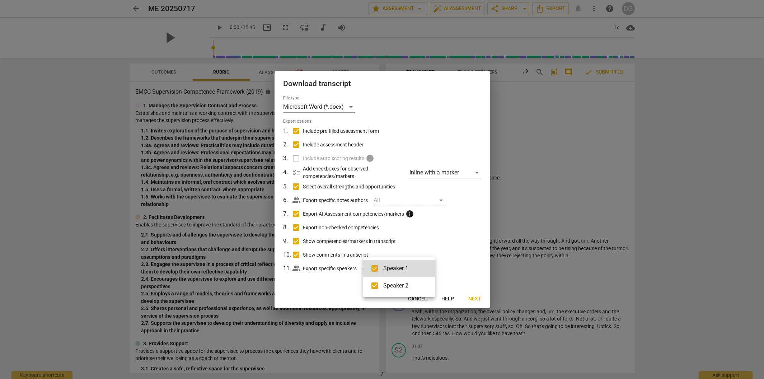
checkbox input "false"
drag, startPoint x: 398, startPoint y: 264, endPoint x: 404, endPoint y: 265, distance: 6.2
click at [398, 264] on span "Speaker 1" at bounding box center [403, 268] width 40 height 9
checkbox input "false"
click at [440, 249] on div at bounding box center [382, 189] width 764 height 379
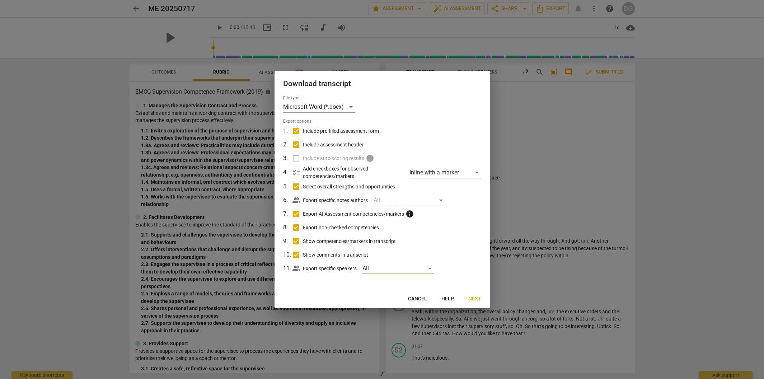
click at [478, 299] on span "Next" at bounding box center [474, 298] width 13 height 7
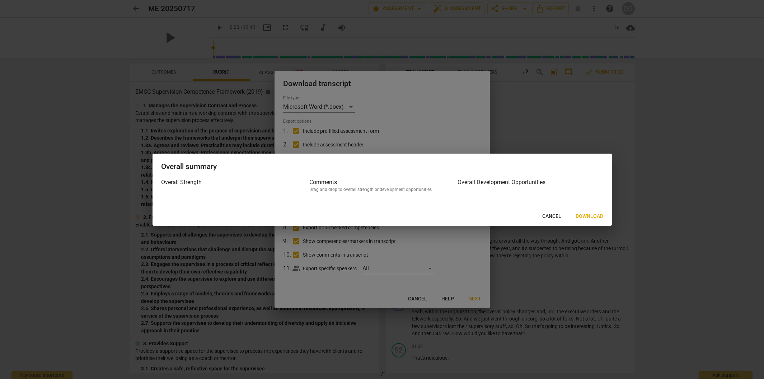
click at [508, 183] on h3 "Overall Development Opportunities" at bounding box center [529, 182] width 145 height 9
click at [509, 183] on h3 "Overall Development Opportunities" at bounding box center [529, 182] width 145 height 9
click at [318, 190] on div "Drag and drop to overall strength or development opportunities" at bounding box center [381, 190] width 145 height 6
click at [319, 190] on div "Drag and drop to overall strength or development opportunities" at bounding box center [381, 190] width 145 height 6
click at [332, 187] on div "Drag and drop to overall strength or development opportunities" at bounding box center [381, 190] width 145 height 6
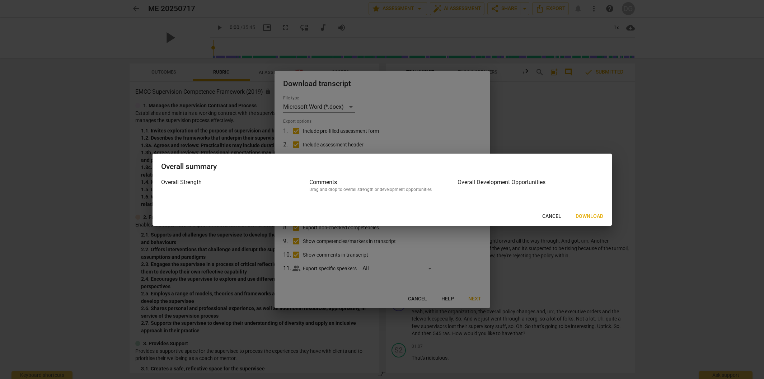
click at [332, 185] on h3 "Comments" at bounding box center [381, 182] width 145 height 9
click at [190, 184] on h3 "Overall Strength" at bounding box center [233, 182] width 145 height 9
click at [589, 216] on span "Download" at bounding box center [590, 216] width 28 height 7
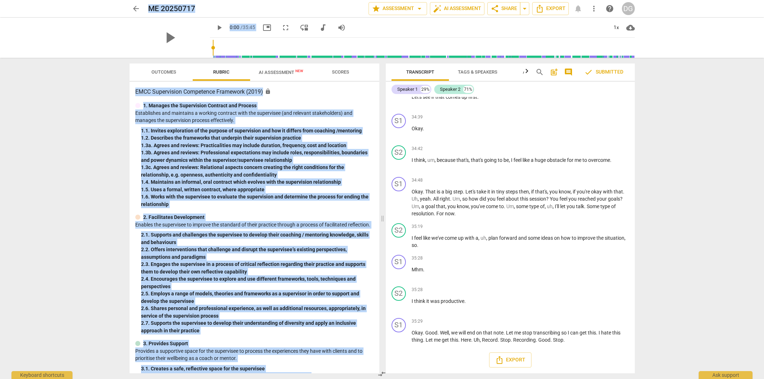
scroll to position [4400, 0]
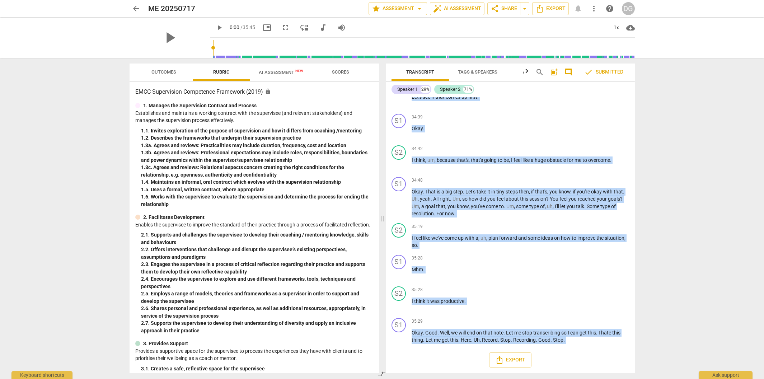
drag, startPoint x: 389, startPoint y: 101, endPoint x: 576, endPoint y: 351, distance: 312.5
click at [576, 351] on div "S1 play_arrow pause 00:03 + Add competency keyboard_arrow_right How are you ? S…" at bounding box center [510, 235] width 249 height 276
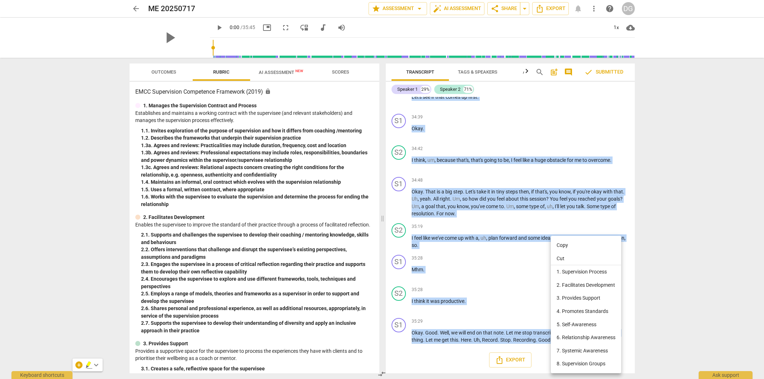
click at [566, 247] on li "Copy" at bounding box center [586, 245] width 70 height 13
copy div "search post_add comment check Submitted Speaker 1 29% Speaker 2 71% S1 play_arr…"
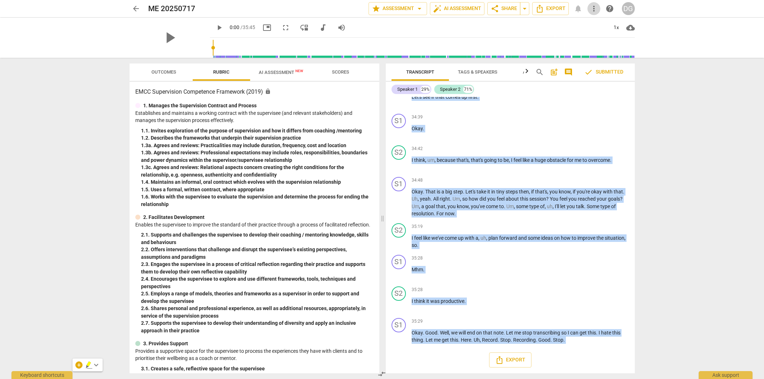
click at [592, 9] on span "more_vert" at bounding box center [594, 8] width 9 height 9
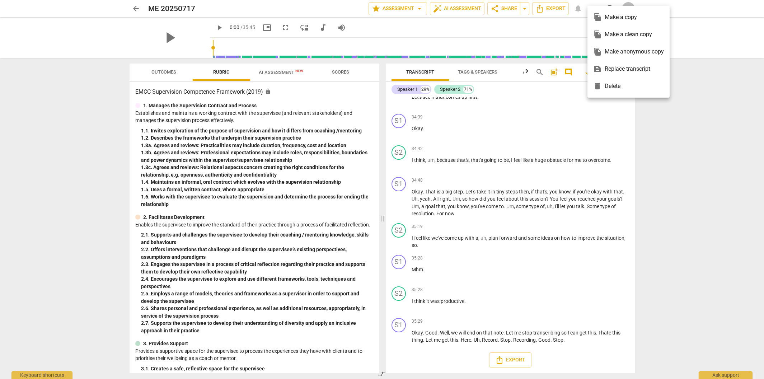
click at [534, 43] on div at bounding box center [382, 189] width 764 height 379
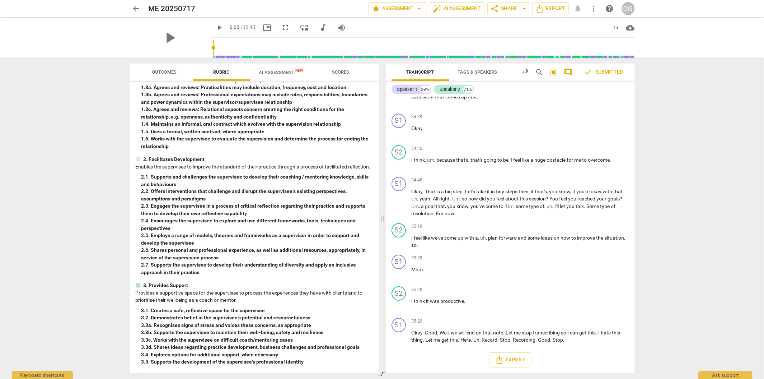
scroll to position [124, 0]
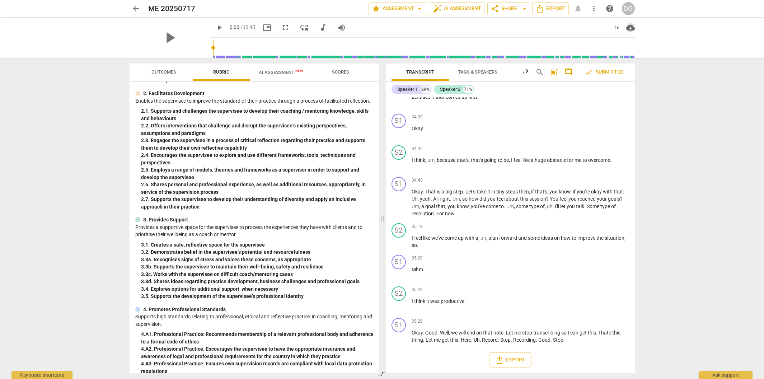
click at [629, 28] on span "cloud_download" at bounding box center [630, 27] width 9 height 9
click at [646, 43] on li "Download video" at bounding box center [652, 44] width 53 height 17
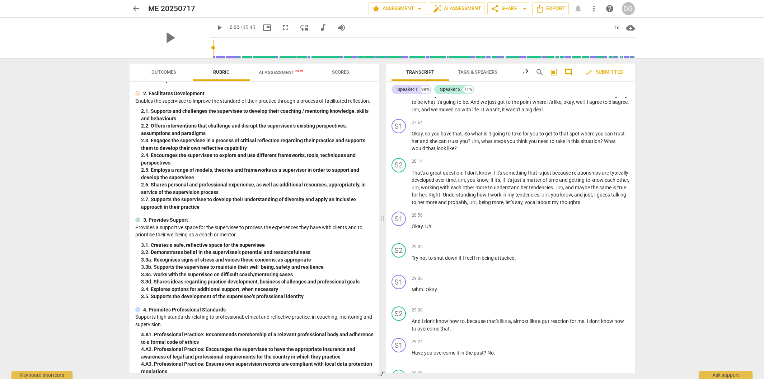
scroll to position [3237, 0]
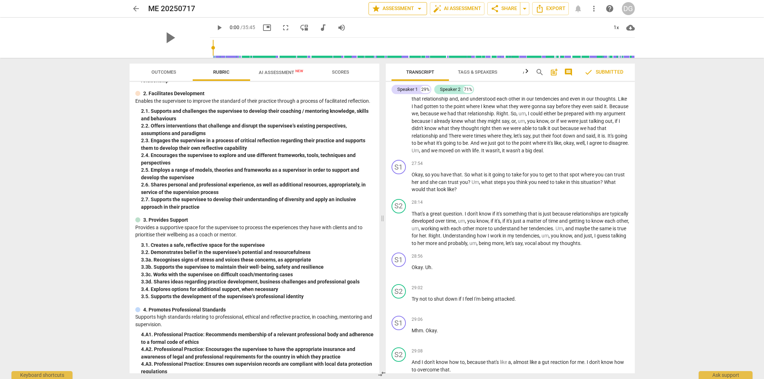
click at [417, 9] on span "arrow_drop_down" at bounding box center [419, 8] width 9 height 9
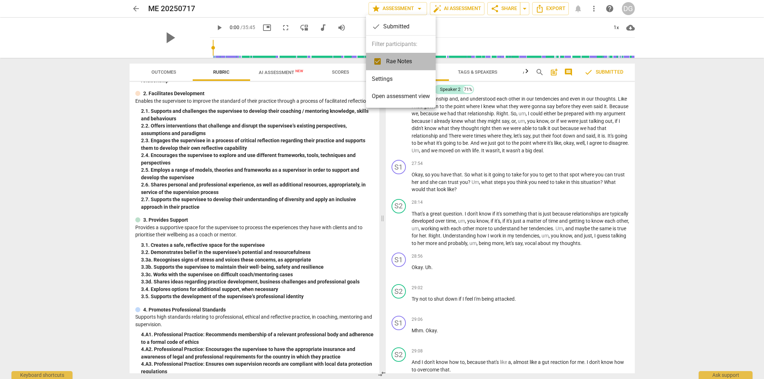
click at [407, 63] on span "Rae Notes" at bounding box center [405, 61] width 38 height 9
checkbox input "false"
click at [391, 76] on li "Settings" at bounding box center [401, 78] width 70 height 17
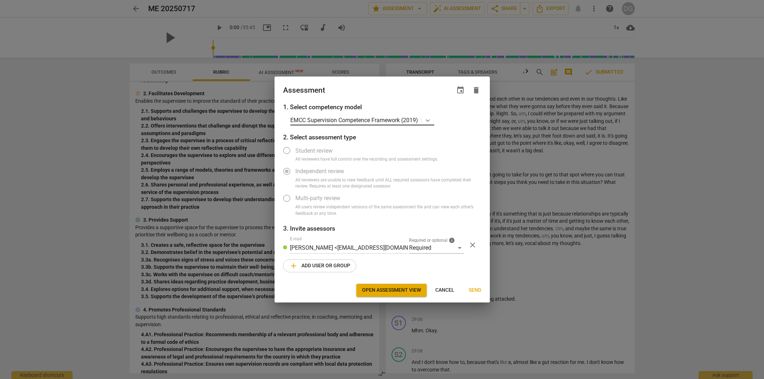
click at [426, 120] on icon at bounding box center [427, 120] width 7 height 7
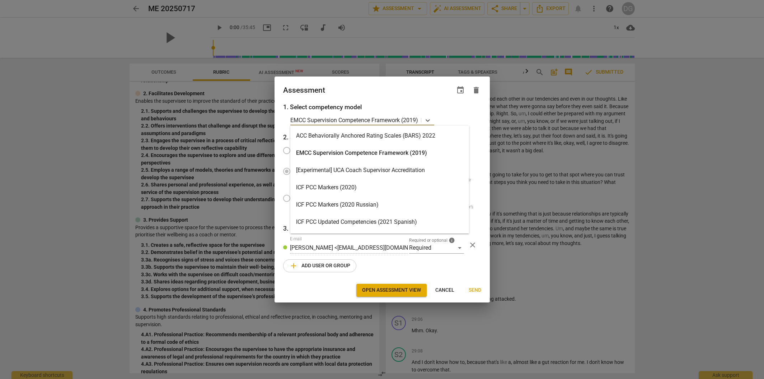
click at [407, 185] on div "ICF PCC Markers (2020)" at bounding box center [379, 187] width 179 height 17
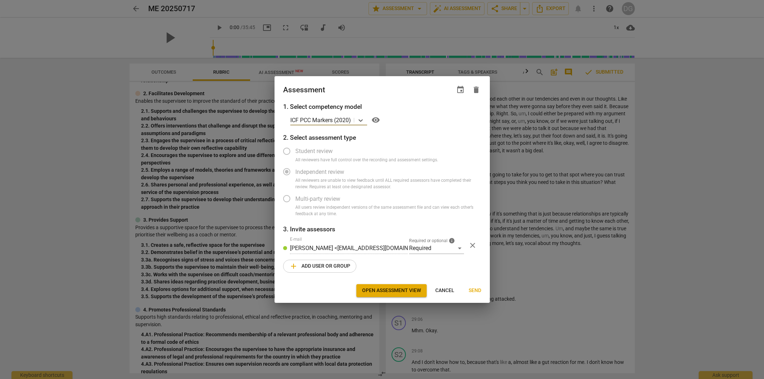
radio input "false"
click at [393, 289] on span "Open assessment view" at bounding box center [391, 290] width 59 height 7
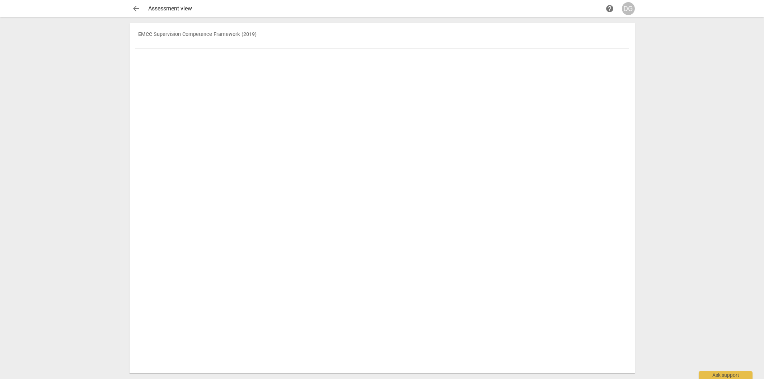
drag, startPoint x: 211, startPoint y: 73, endPoint x: 319, endPoint y: 87, distance: 108.9
